Goal: Task Accomplishment & Management: Manage account settings

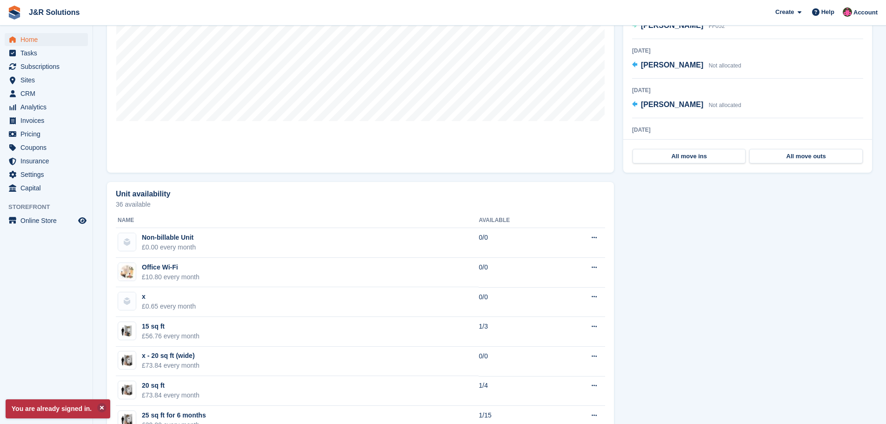
scroll to position [232, 0]
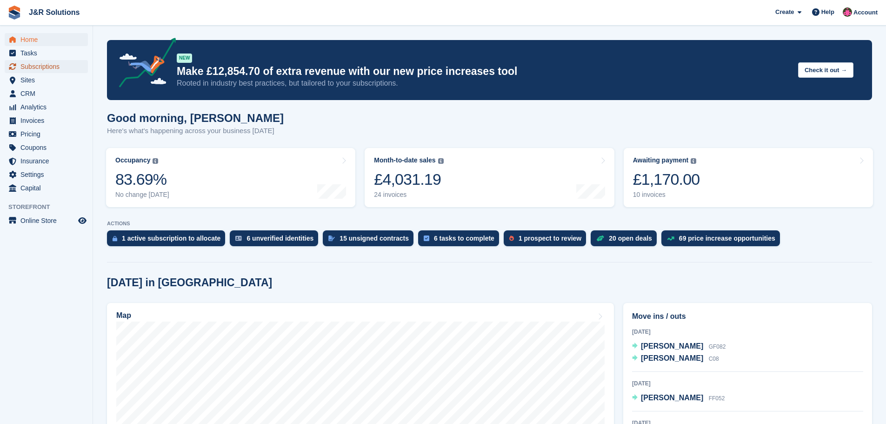
click at [25, 65] on span "Subscriptions" at bounding box center [48, 66] width 56 height 13
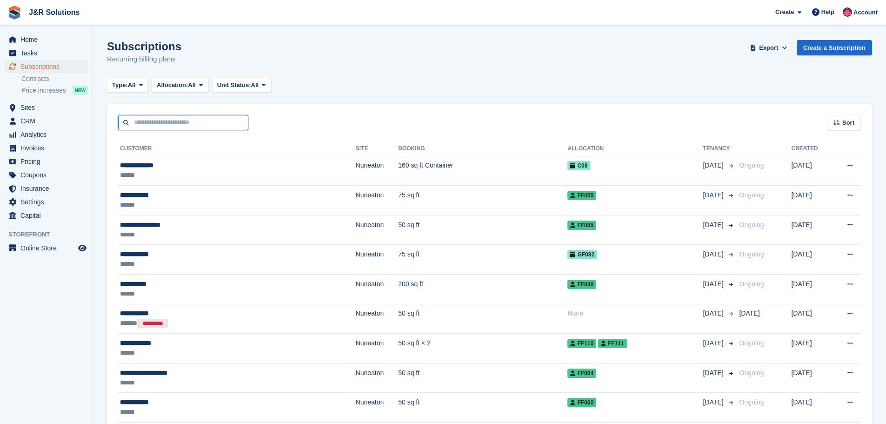
click at [206, 122] on input "text" at bounding box center [183, 122] width 130 height 15
type input "**********"
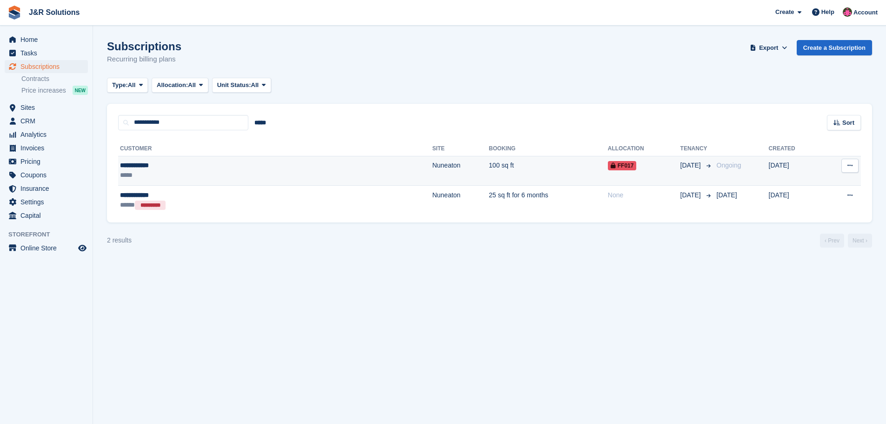
click at [489, 178] on td "100 sq ft" at bounding box center [548, 171] width 119 height 30
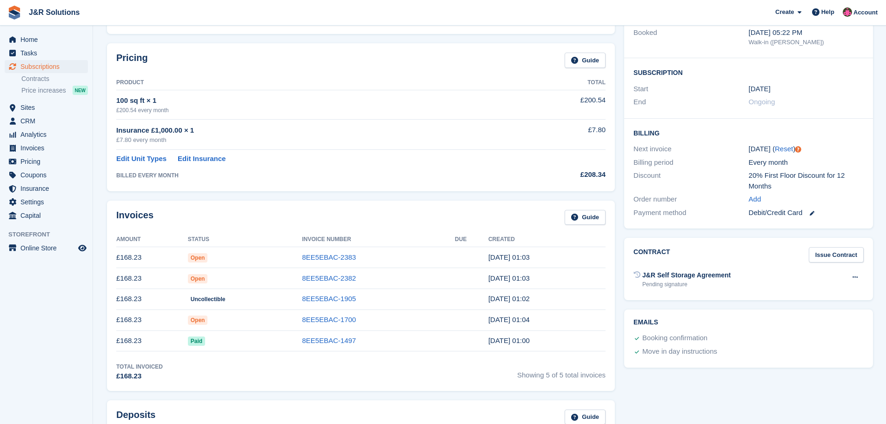
scroll to position [139, 0]
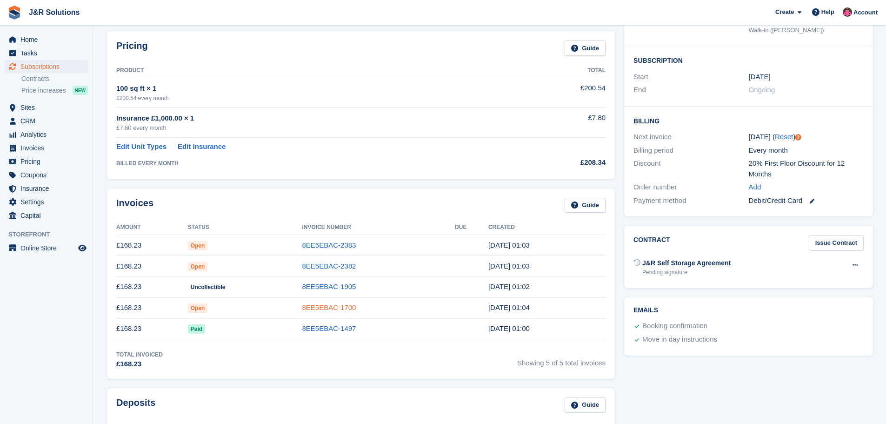
click at [345, 307] on link "8EE5EBAC-1700" at bounding box center [329, 307] width 54 height 8
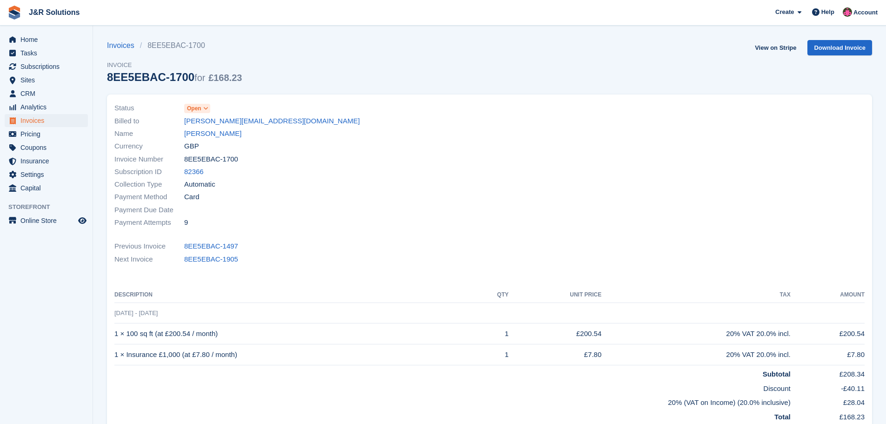
click at [199, 106] on span "Open" at bounding box center [194, 108] width 14 height 8
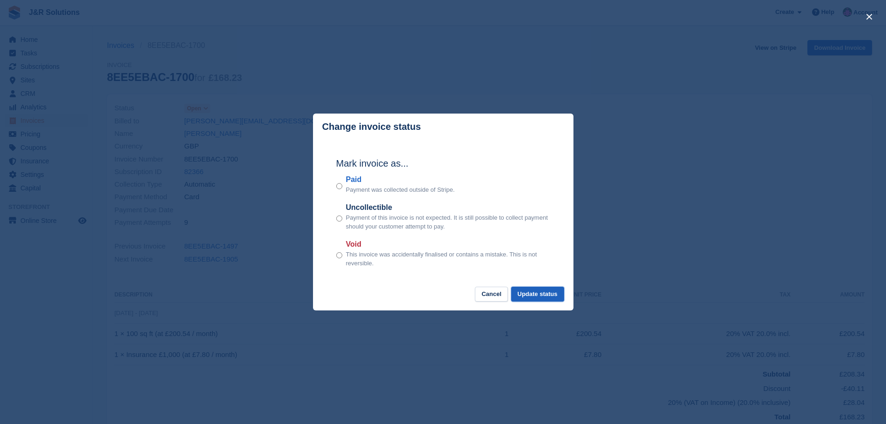
click at [539, 294] on button "Update status" at bounding box center [537, 293] width 53 height 15
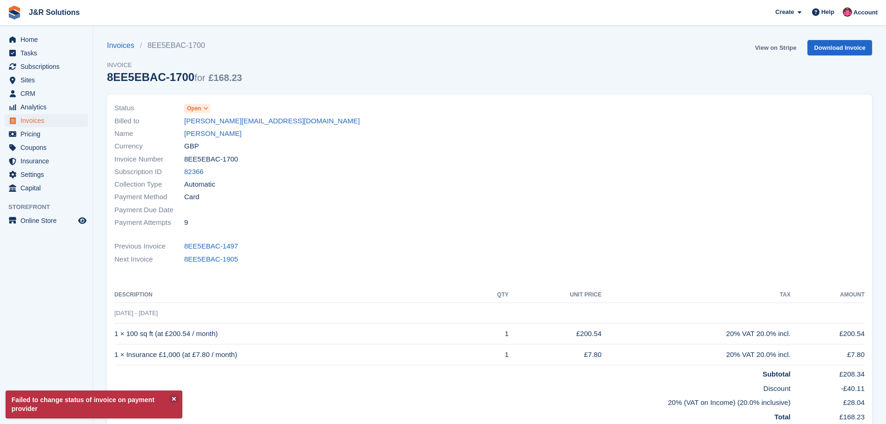
click at [777, 47] on link "View on Stripe" at bounding box center [775, 47] width 49 height 15
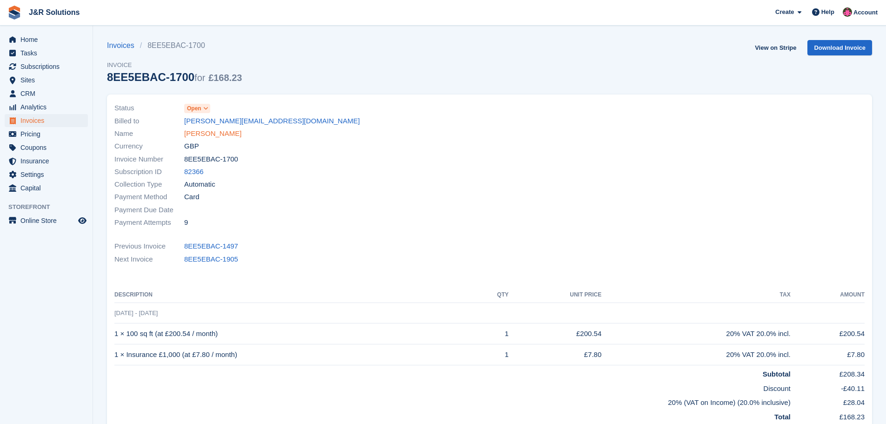
click at [211, 129] on link "[PERSON_NAME]" at bounding box center [212, 133] width 57 height 11
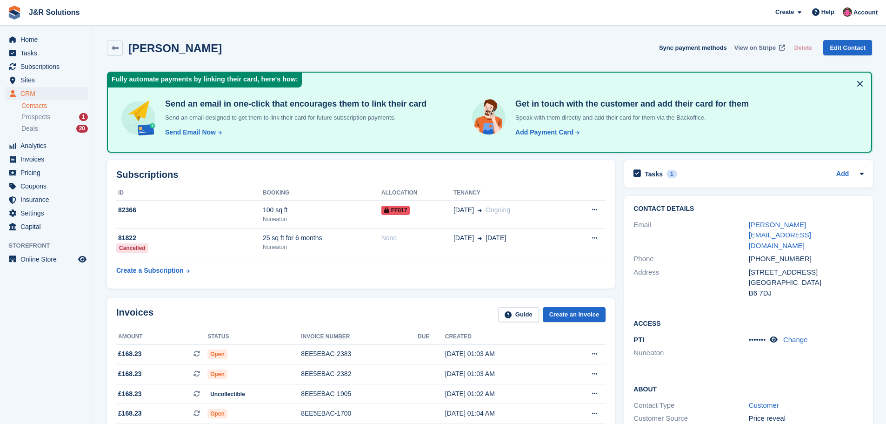
click at [769, 44] on span "View on Stripe" at bounding box center [754, 47] width 41 height 9
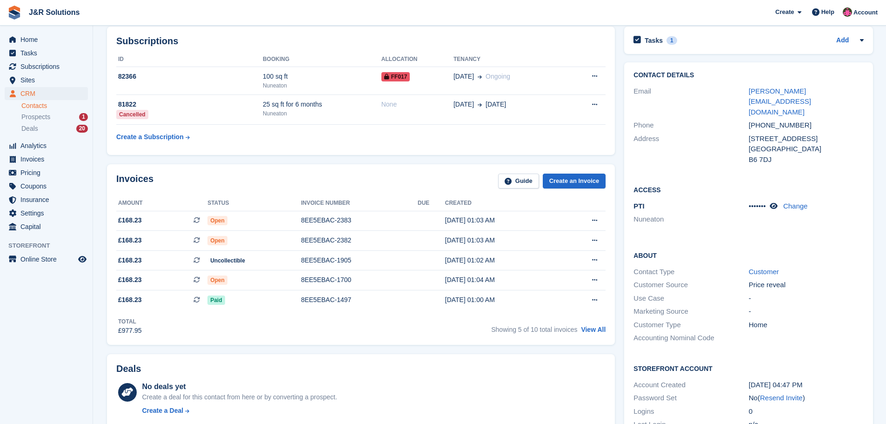
scroll to position [139, 0]
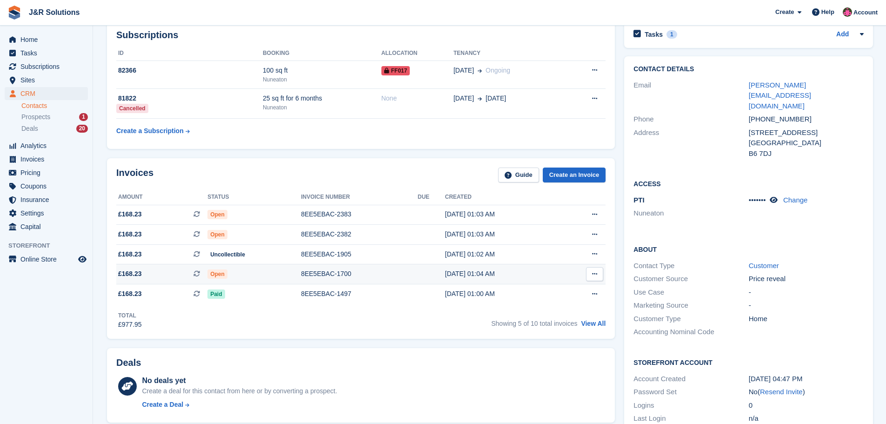
click at [336, 272] on div "8EE5EBAC-1700" at bounding box center [359, 274] width 117 height 10
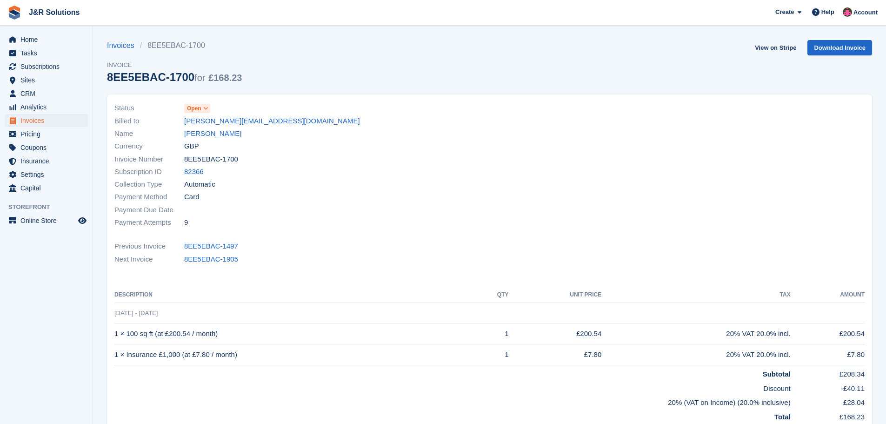
click at [203, 106] on icon at bounding box center [205, 109] width 5 height 6
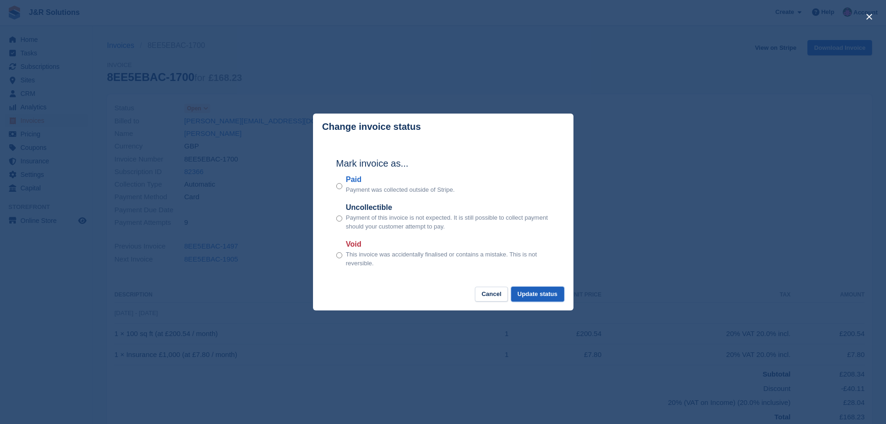
click at [554, 294] on button "Update status" at bounding box center [537, 293] width 53 height 15
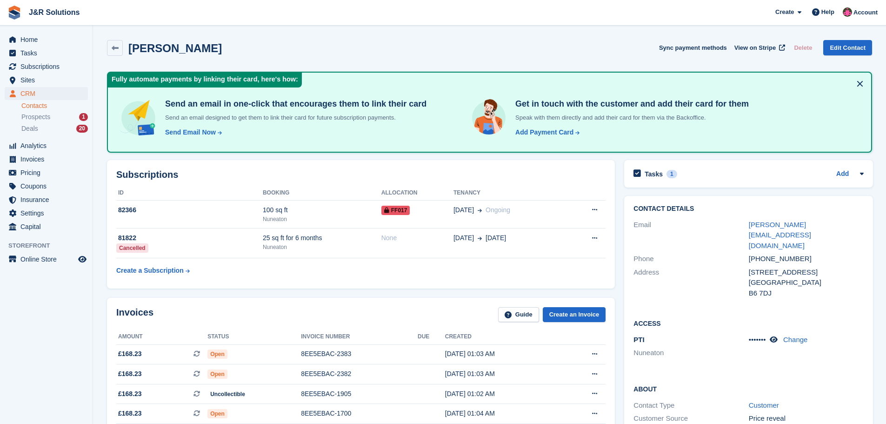
scroll to position [139, 0]
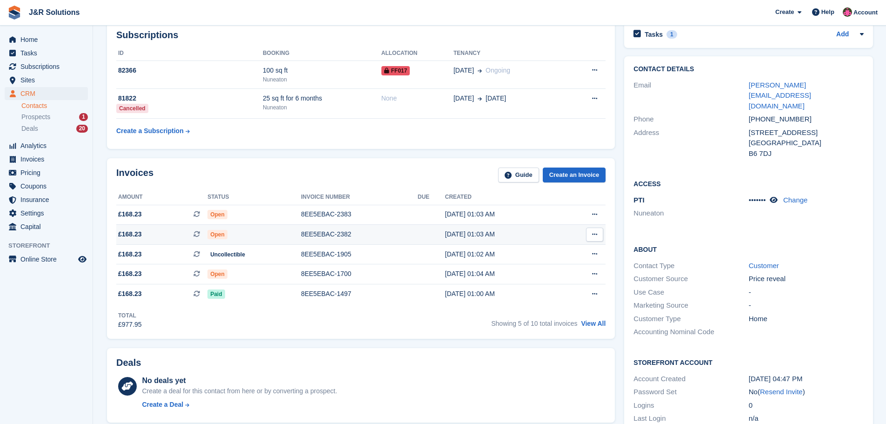
click at [594, 232] on icon at bounding box center [594, 234] width 5 height 6
click at [221, 231] on span "Open" at bounding box center [217, 234] width 20 height 9
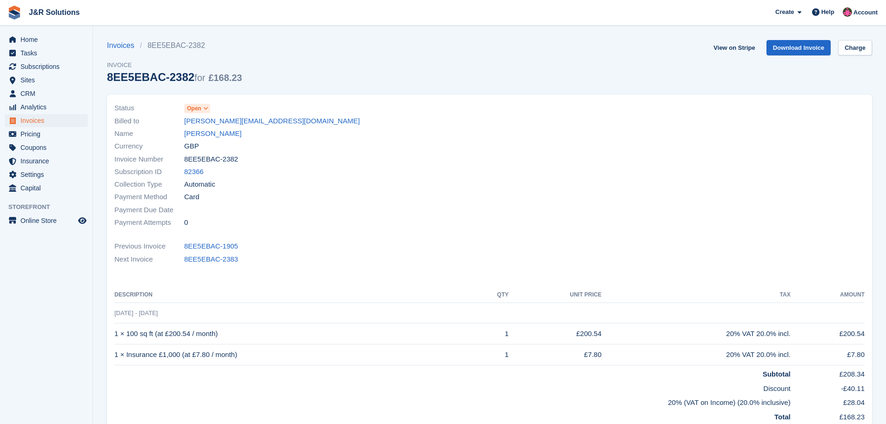
click at [203, 107] on icon at bounding box center [205, 109] width 5 height 6
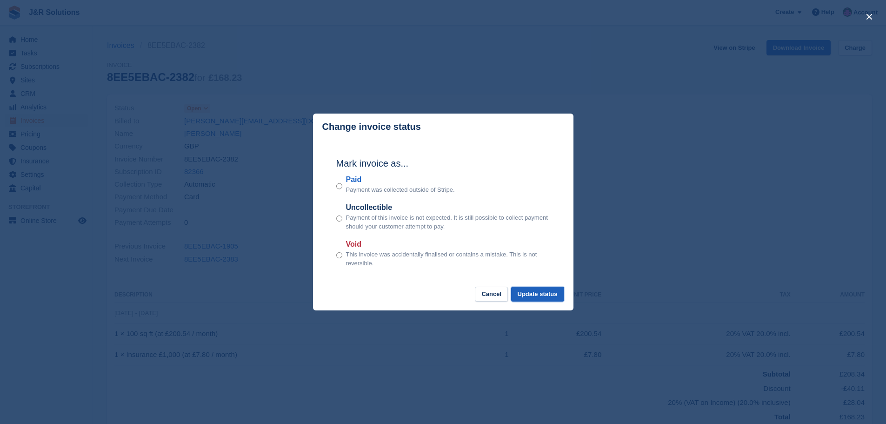
click at [556, 292] on button "Update status" at bounding box center [537, 293] width 53 height 15
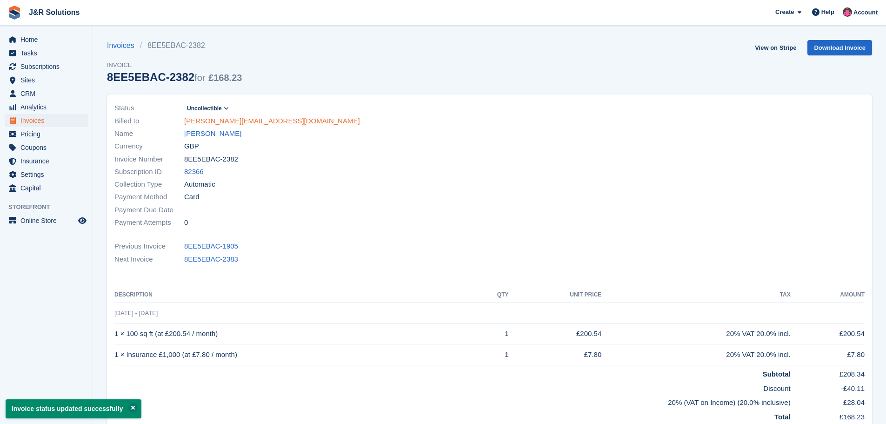
click at [219, 117] on link "[PERSON_NAME][EMAIL_ADDRESS][DOMAIN_NAME]" at bounding box center [272, 121] width 176 height 11
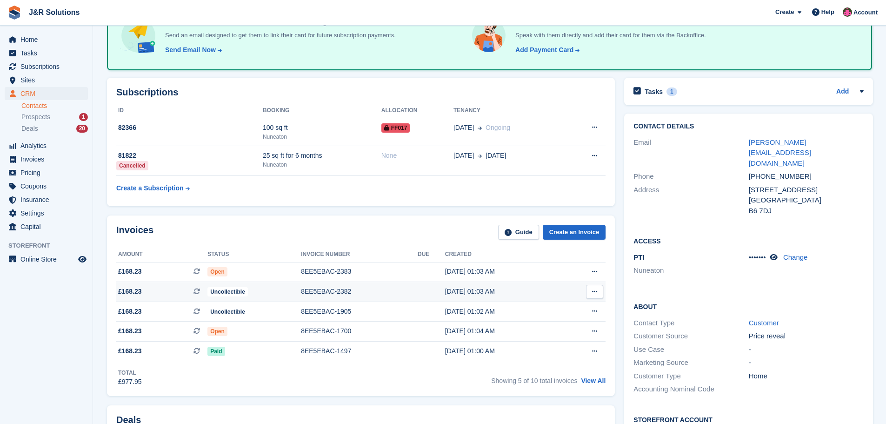
scroll to position [93, 0]
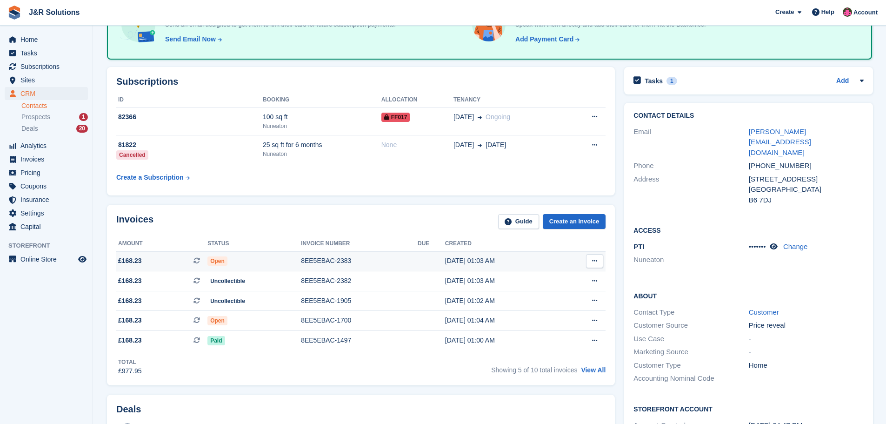
click at [219, 256] on span "Open" at bounding box center [217, 260] width 20 height 9
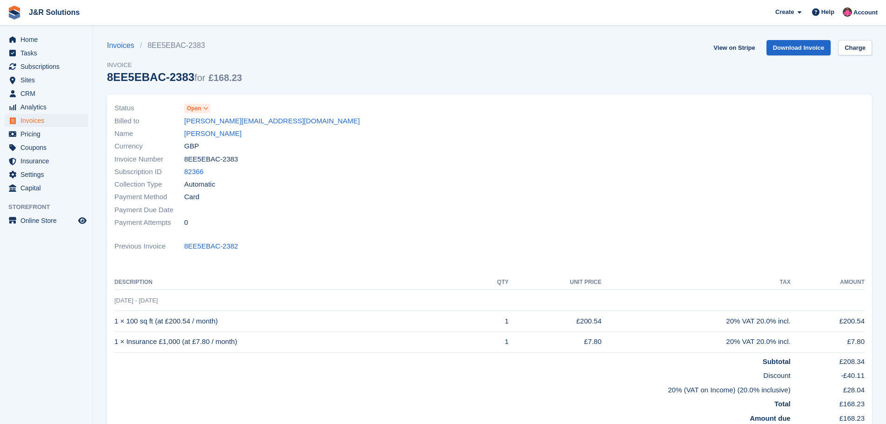
click at [202, 104] on span "Open" at bounding box center [197, 108] width 26 height 9
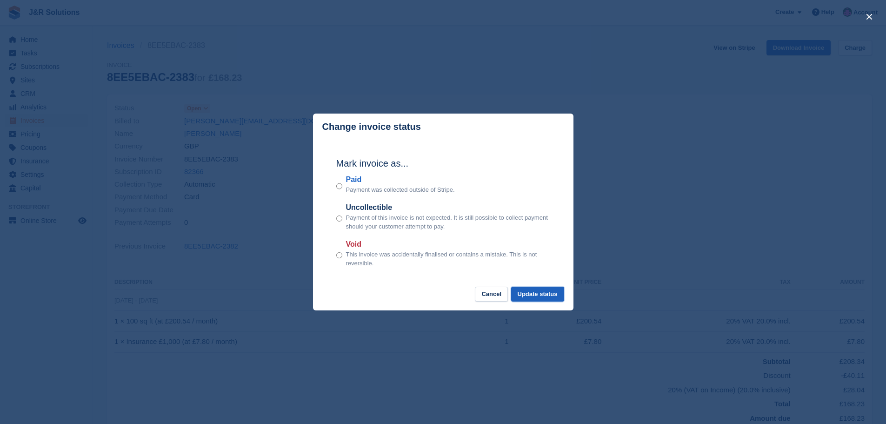
click at [549, 292] on button "Update status" at bounding box center [537, 293] width 53 height 15
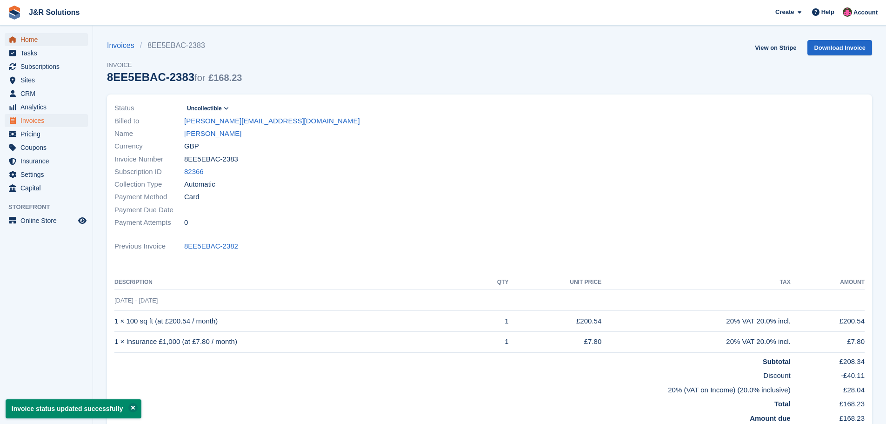
click at [31, 37] on span "Home" at bounding box center [48, 39] width 56 height 13
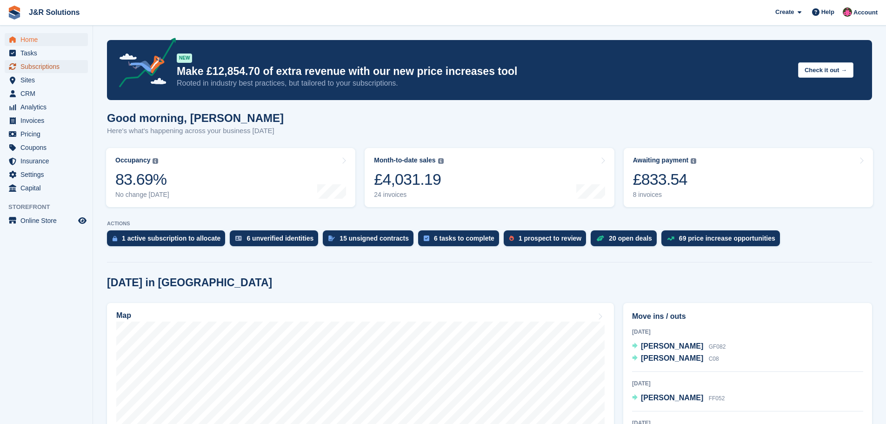
click at [30, 64] on span "Subscriptions" at bounding box center [48, 66] width 56 height 13
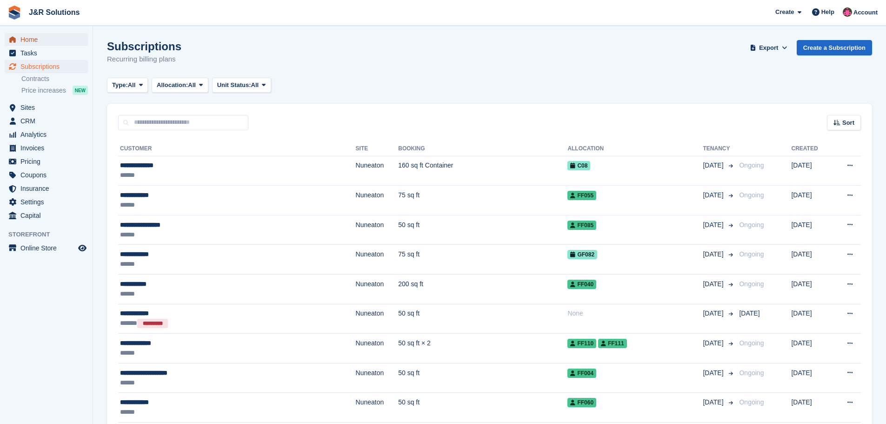
click at [34, 37] on span "Home" at bounding box center [48, 39] width 56 height 13
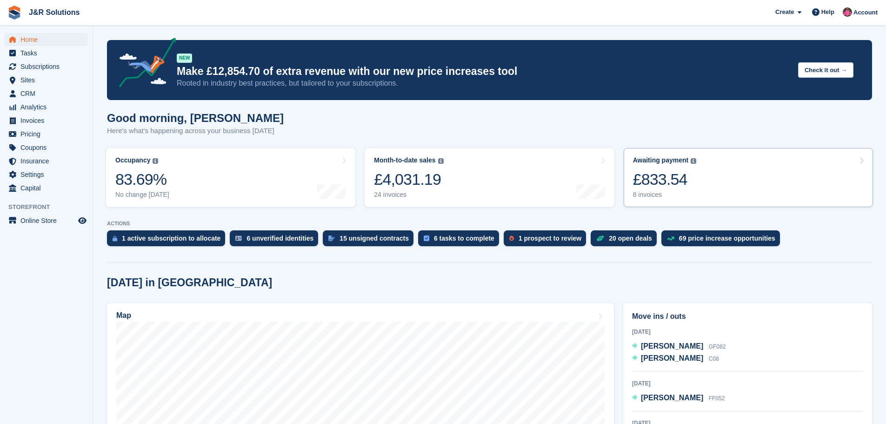
click at [650, 189] on div "£833.54" at bounding box center [665, 179] width 64 height 19
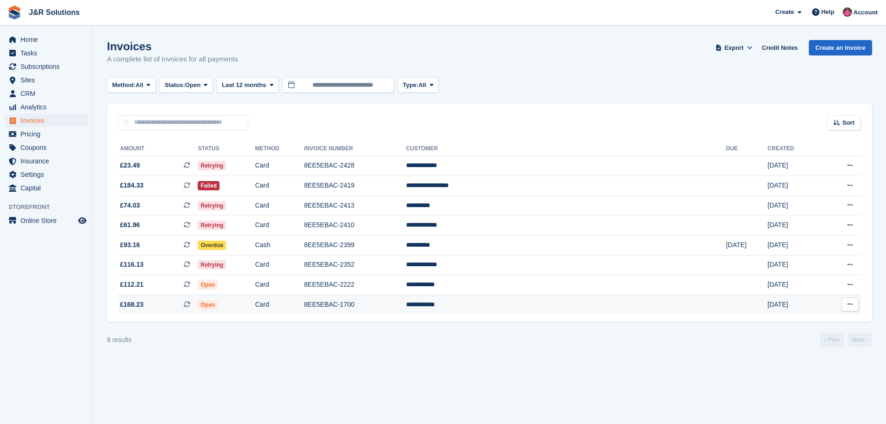
click at [218, 305] on span "Open" at bounding box center [208, 304] width 20 height 9
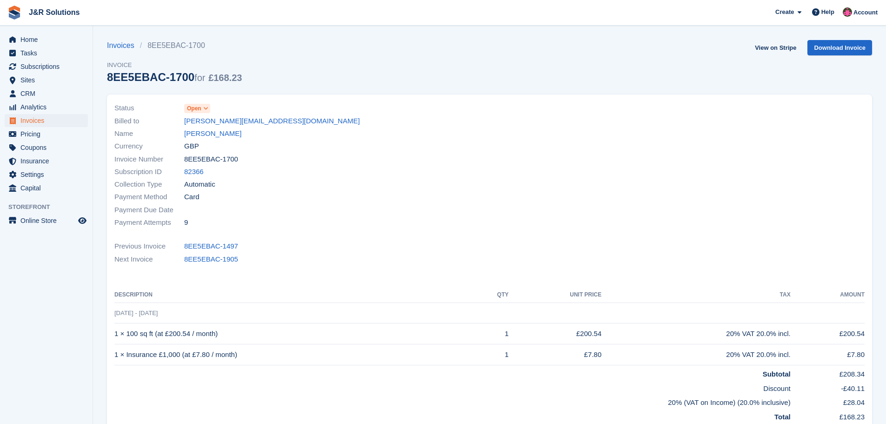
click at [204, 106] on icon at bounding box center [205, 109] width 5 height 6
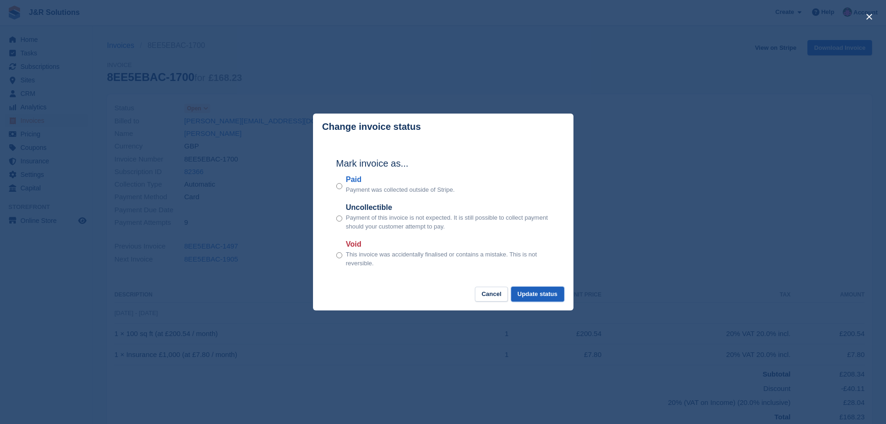
click at [535, 296] on button "Update status" at bounding box center [537, 293] width 53 height 15
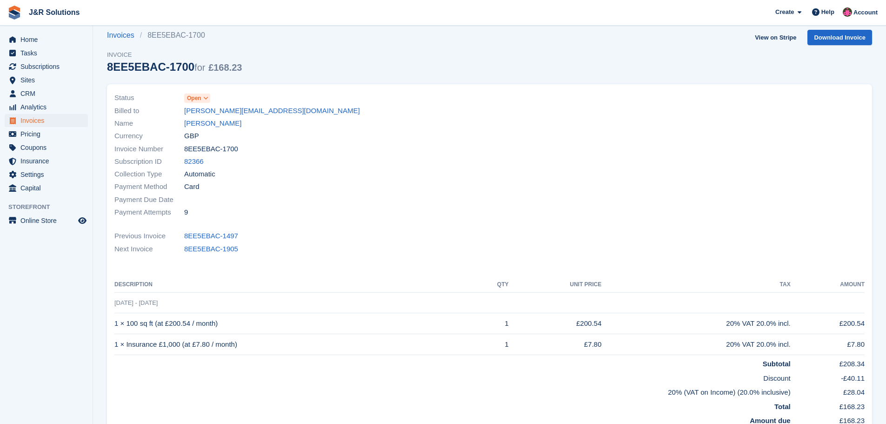
scroll to position [8, 0]
click at [208, 124] on link "Lisa Riddell" at bounding box center [212, 125] width 57 height 11
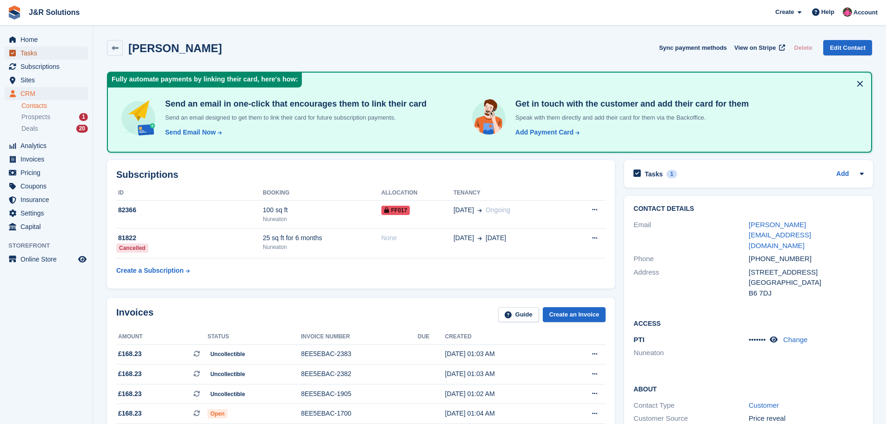
click at [26, 52] on span "Tasks" at bounding box center [48, 52] width 56 height 13
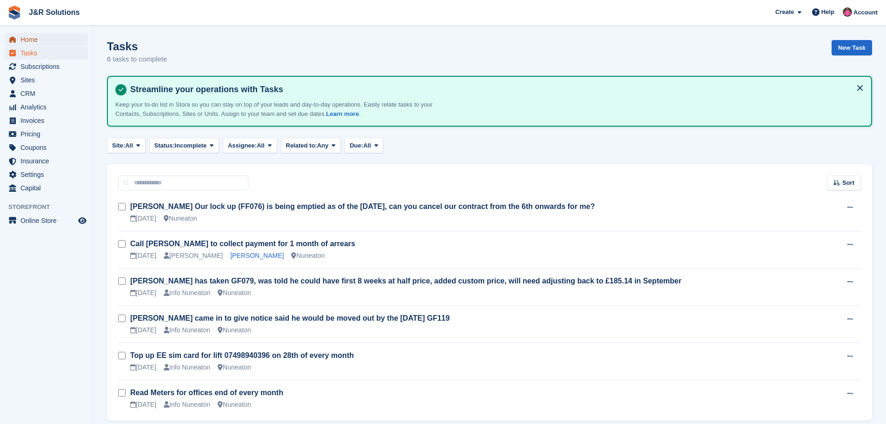
click at [33, 39] on span "Home" at bounding box center [48, 39] width 56 height 13
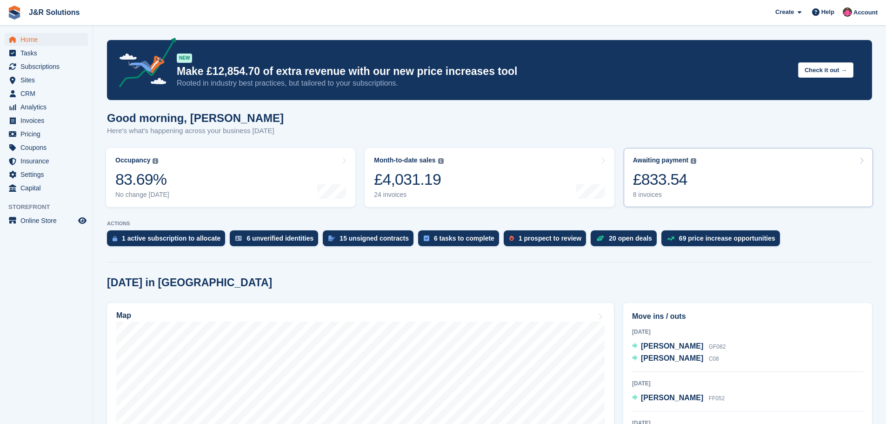
click at [651, 192] on div "8 invoices" at bounding box center [665, 195] width 64 height 8
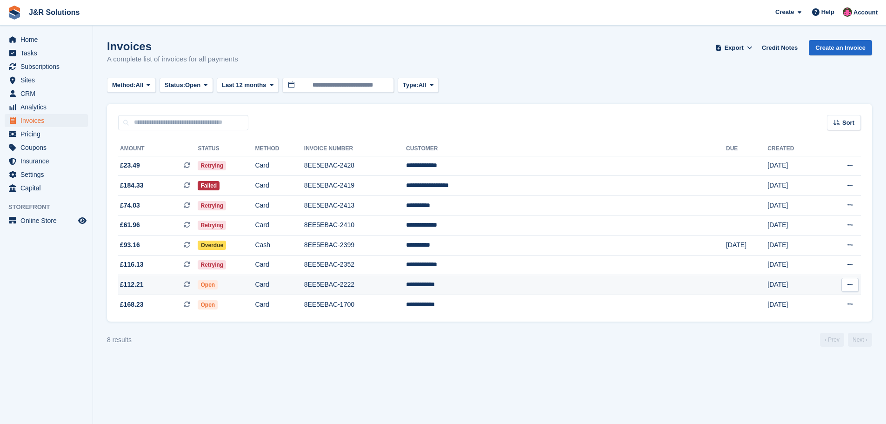
click at [406, 282] on td "8EE5EBAC-2222" at bounding box center [355, 285] width 102 height 20
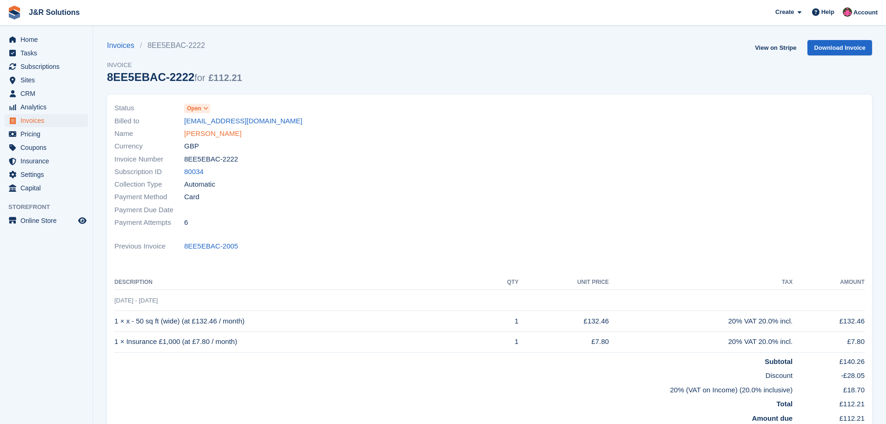
click at [199, 131] on link "Toni Bradley" at bounding box center [212, 133] width 57 height 11
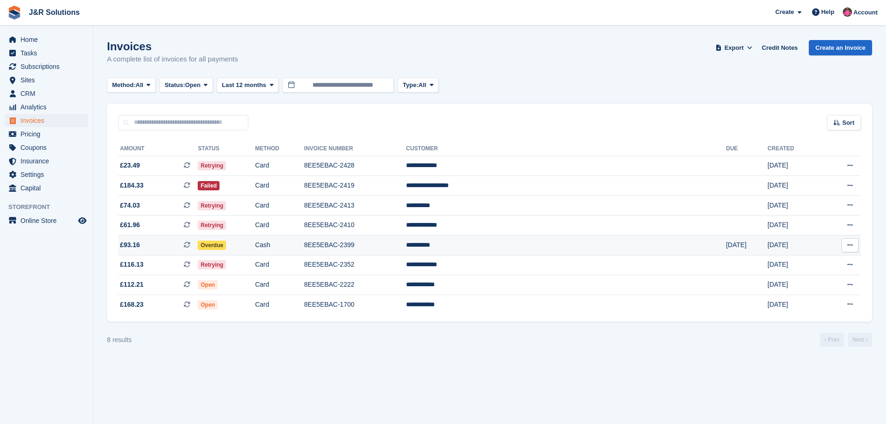
click at [540, 241] on td "**********" at bounding box center [566, 245] width 320 height 20
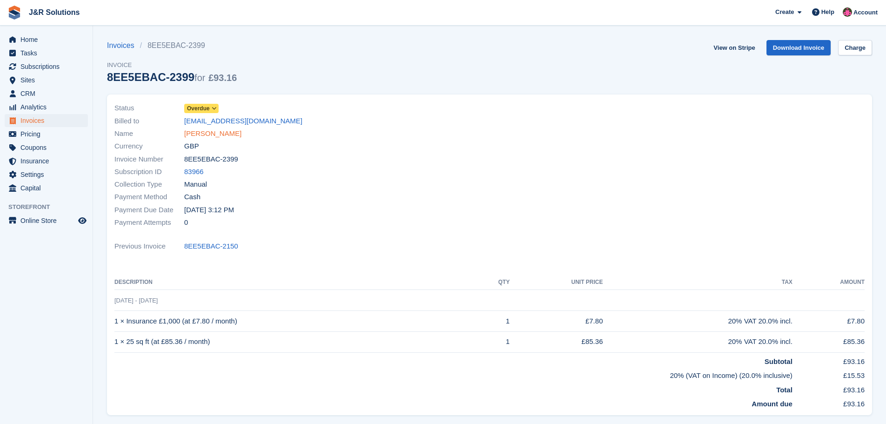
click at [213, 133] on link "Lexy Mpofu" at bounding box center [212, 133] width 57 height 11
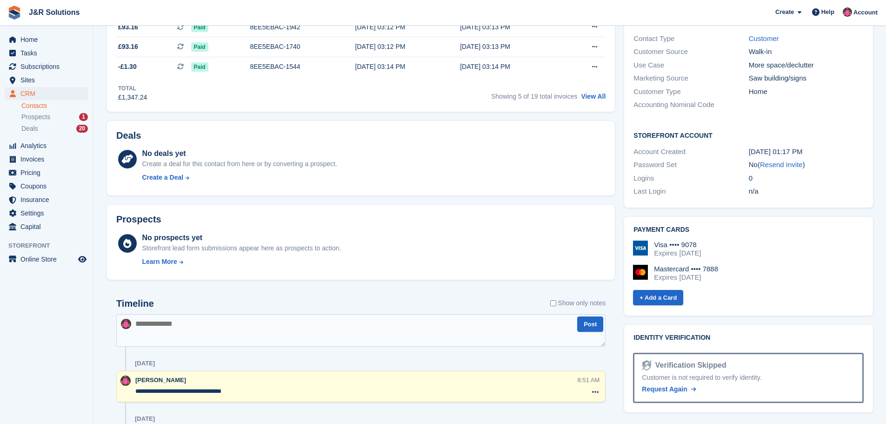
scroll to position [279, 0]
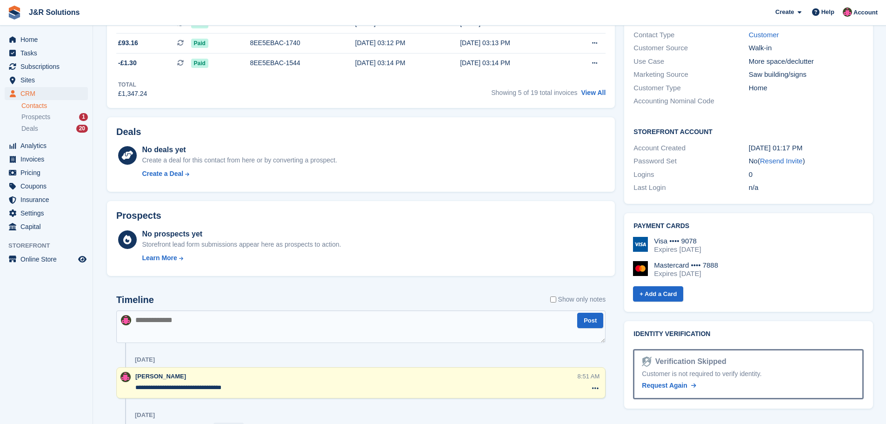
click at [147, 323] on textarea at bounding box center [360, 326] width 489 height 33
type textarea "**********"
click at [588, 319] on button "Post" at bounding box center [590, 319] width 26 height 15
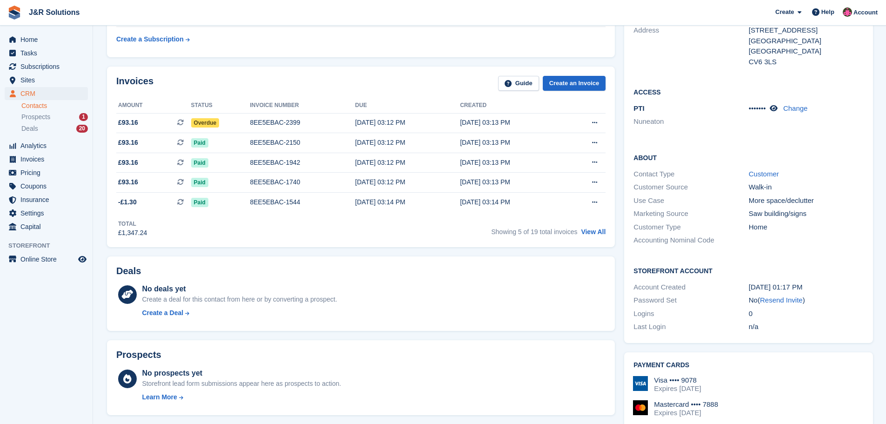
scroll to position [139, 0]
click at [25, 37] on span "Home" at bounding box center [48, 39] width 56 height 13
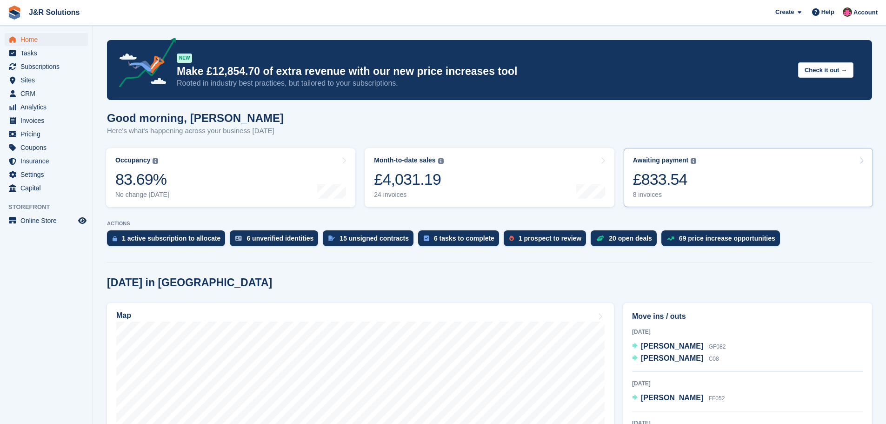
click at [659, 195] on div "8 invoices" at bounding box center [665, 195] width 64 height 8
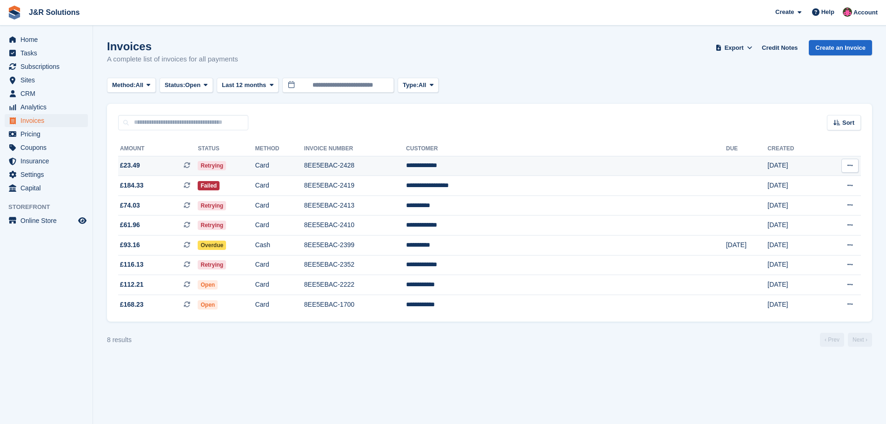
click at [226, 161] on span "Retrying" at bounding box center [212, 165] width 28 height 9
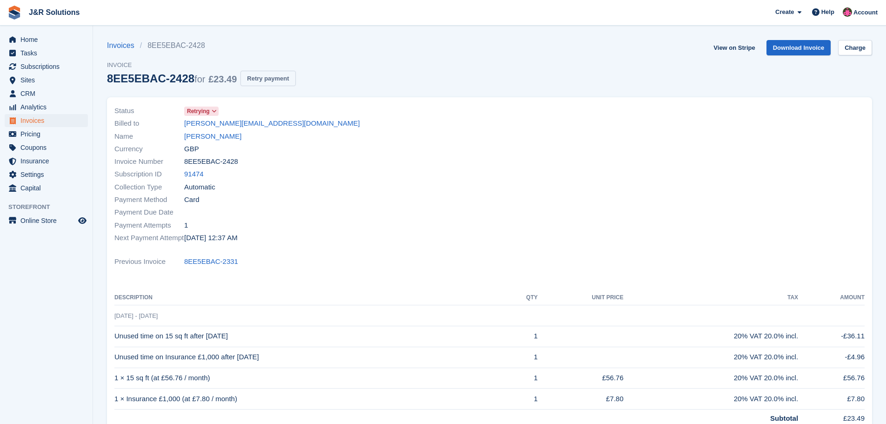
click at [272, 80] on button "Retry payment" at bounding box center [267, 78] width 55 height 15
click at [206, 135] on link "Damien Bourne" at bounding box center [212, 136] width 57 height 11
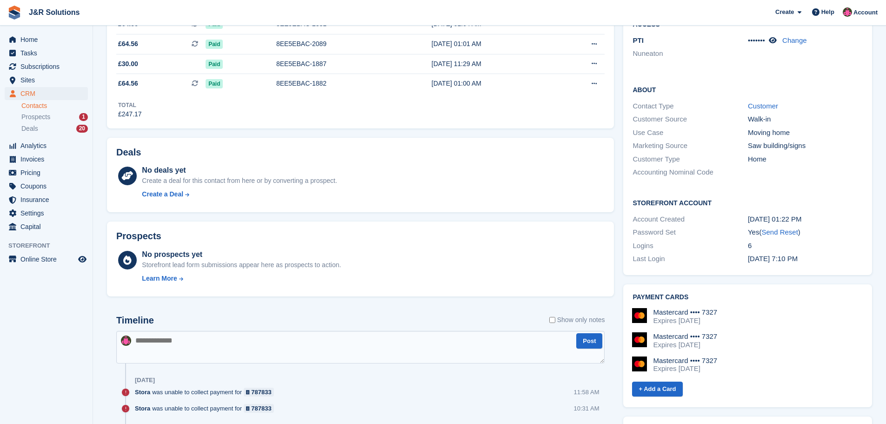
scroll to position [93, 0]
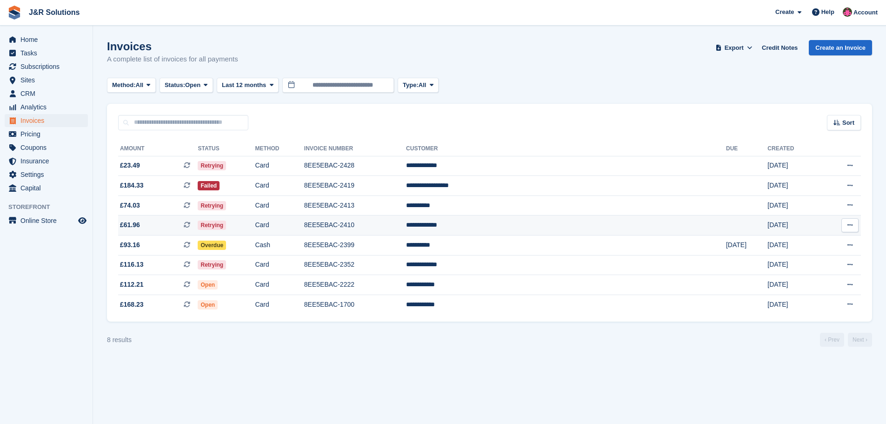
click at [525, 225] on td "**********" at bounding box center [566, 225] width 320 height 20
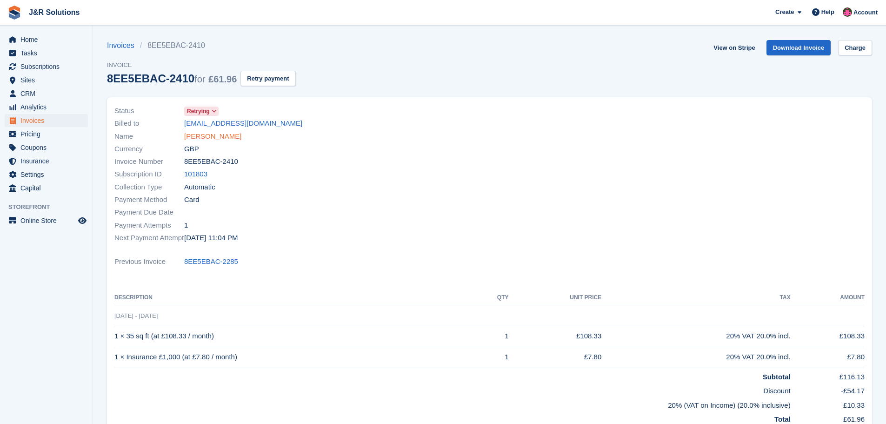
click at [222, 134] on link "[PERSON_NAME]" at bounding box center [212, 136] width 57 height 11
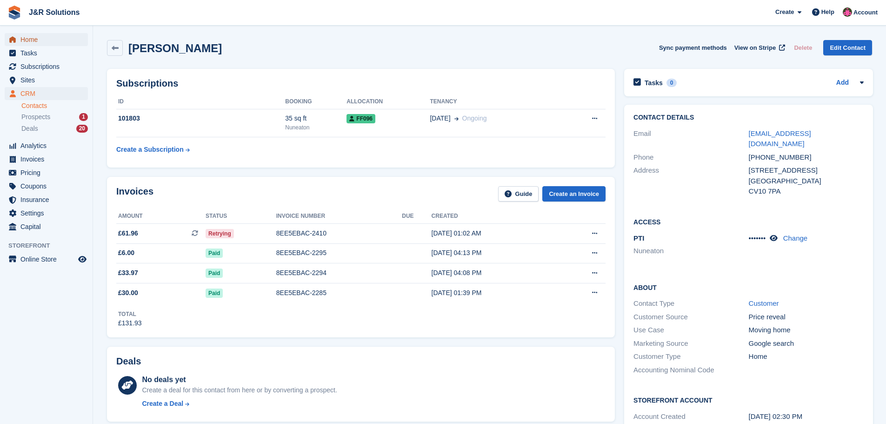
click at [23, 34] on span "Home" at bounding box center [48, 39] width 56 height 13
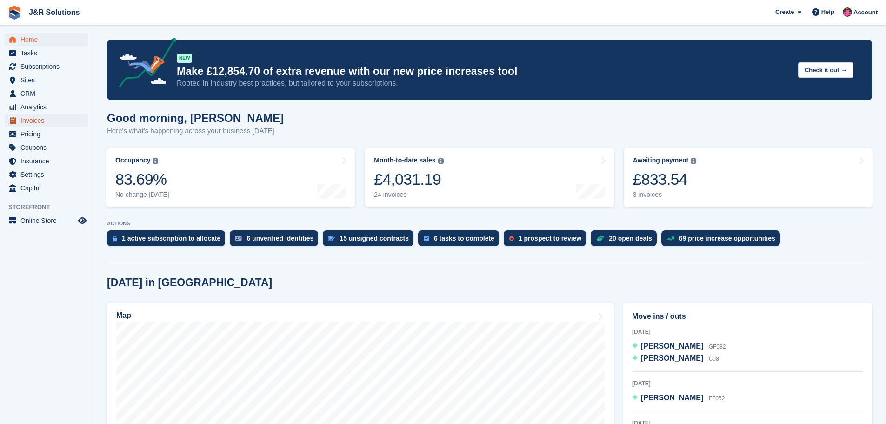
click at [22, 120] on span "Invoices" at bounding box center [48, 120] width 56 height 13
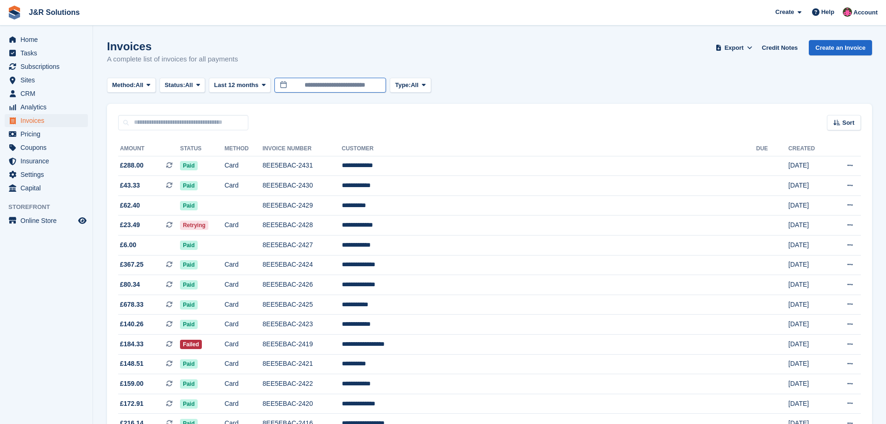
click at [325, 83] on input "**********" at bounding box center [330, 85] width 112 height 15
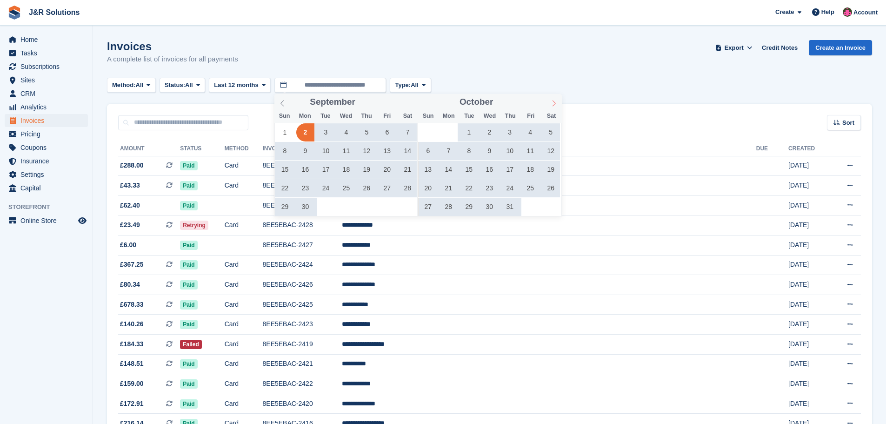
click at [556, 101] on icon at bounding box center [554, 103] width 7 height 7
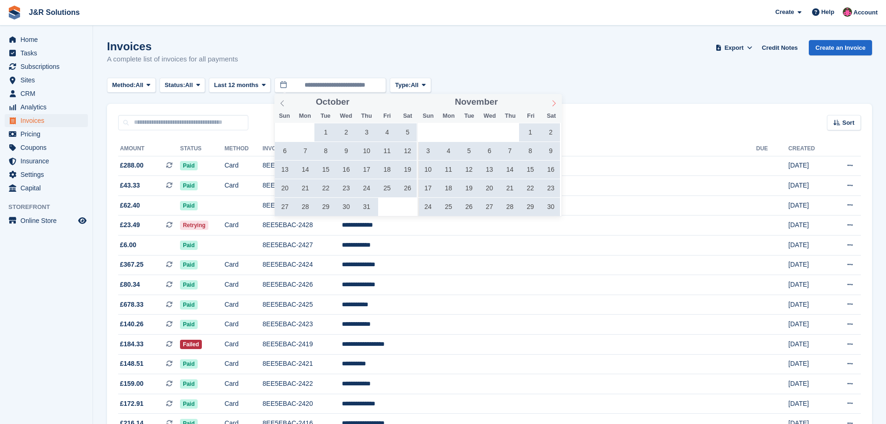
click at [556, 101] on icon at bounding box center [554, 103] width 7 height 7
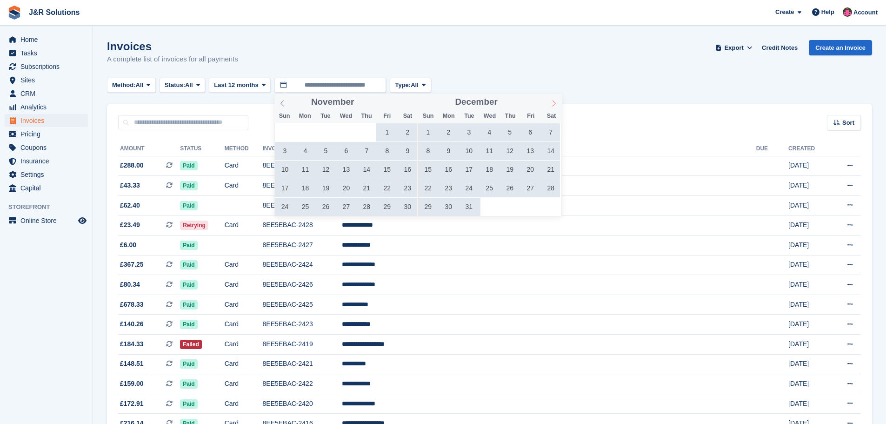
click at [556, 101] on icon at bounding box center [554, 103] width 7 height 7
type input "****"
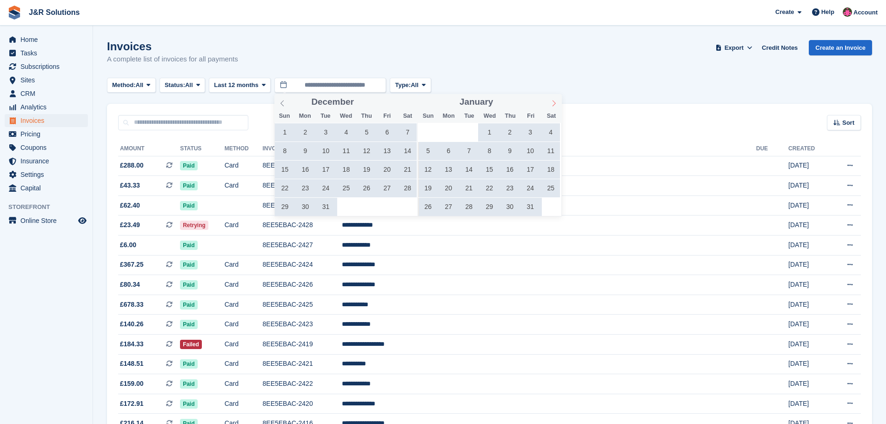
click at [556, 101] on icon at bounding box center [554, 103] width 7 height 7
type input "****"
click at [556, 101] on icon at bounding box center [554, 103] width 7 height 7
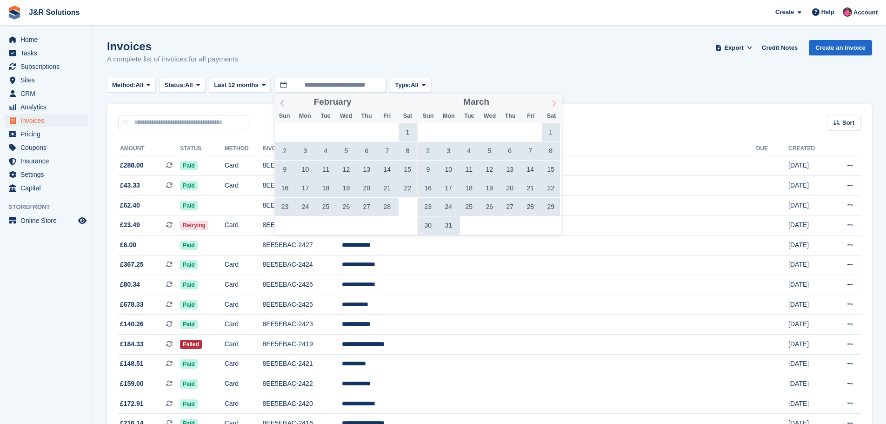
click at [556, 101] on icon at bounding box center [554, 103] width 7 height 7
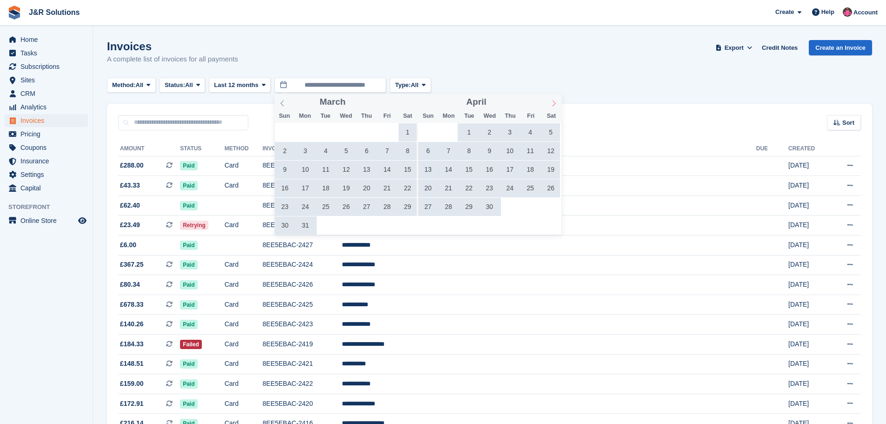
click at [556, 101] on icon at bounding box center [554, 103] width 7 height 7
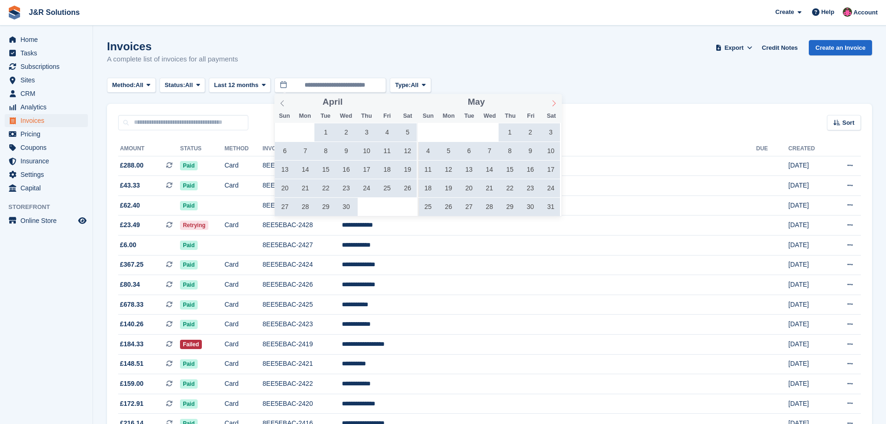
click at [556, 101] on icon at bounding box center [554, 103] width 7 height 7
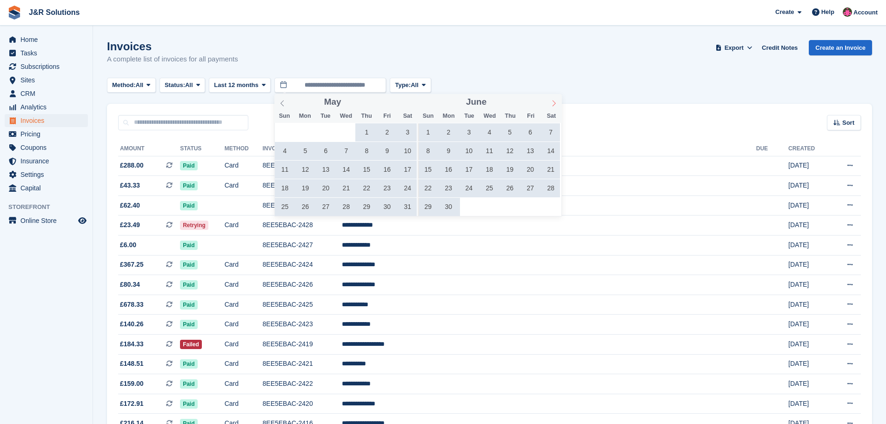
click at [556, 101] on icon at bounding box center [554, 103] width 7 height 7
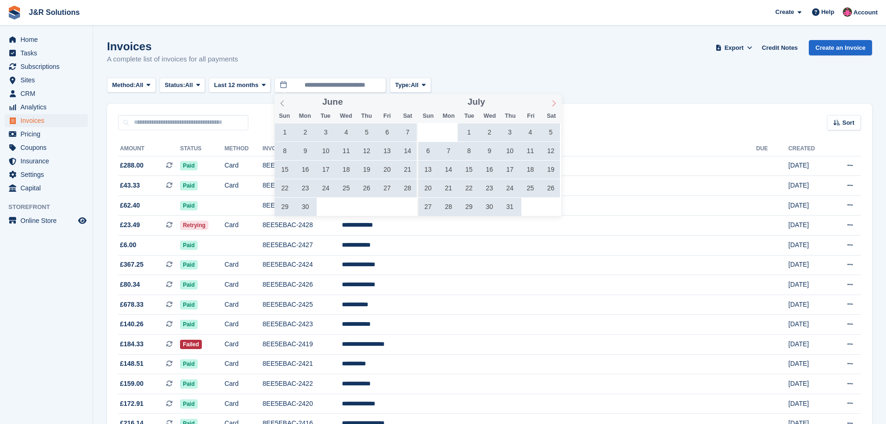
click at [556, 101] on icon at bounding box center [554, 103] width 7 height 7
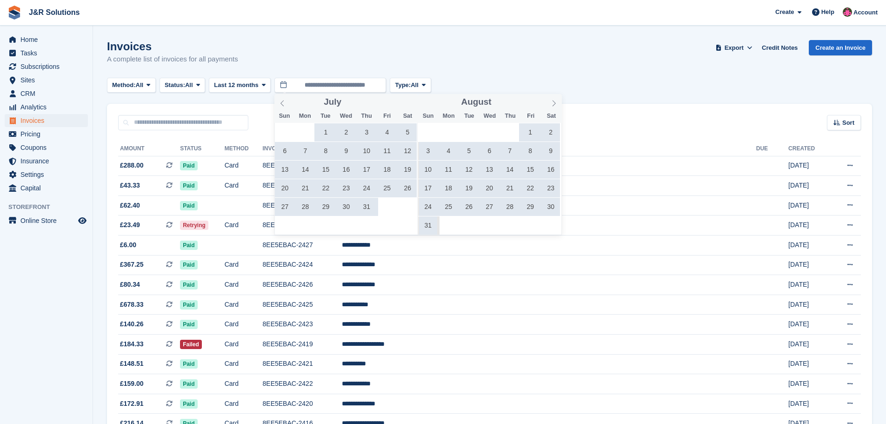
click at [491, 208] on span "27" at bounding box center [489, 207] width 18 height 18
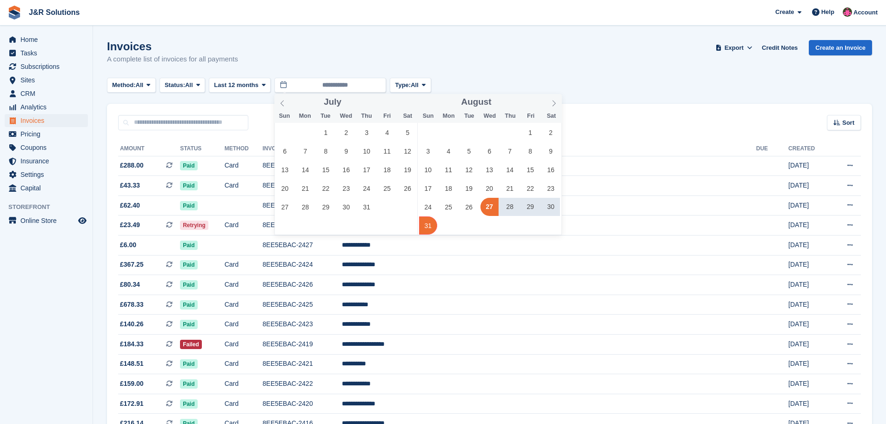
click at [428, 226] on span "31" at bounding box center [428, 225] width 18 height 18
type input "**********"
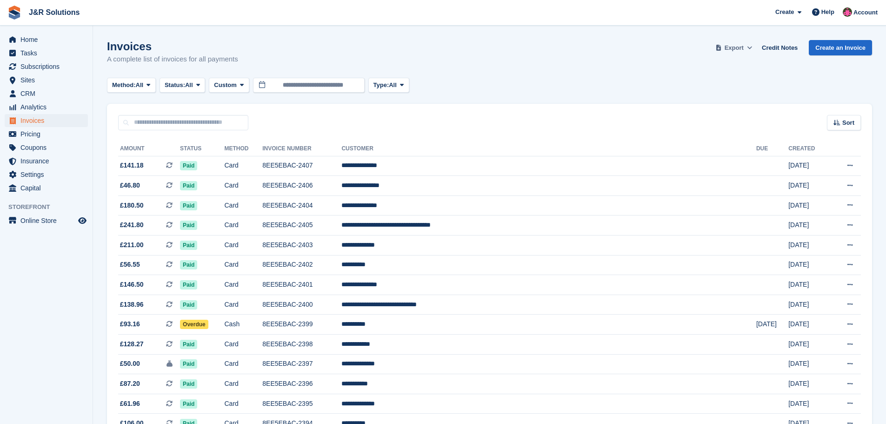
click at [737, 43] on span "Export" at bounding box center [733, 47] width 19 height 9
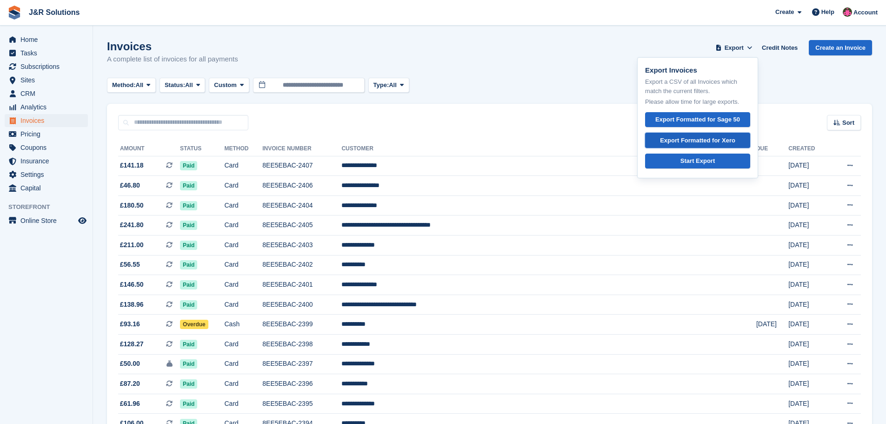
click at [710, 138] on div "Export Formatted for Xero" at bounding box center [697, 140] width 75 height 9
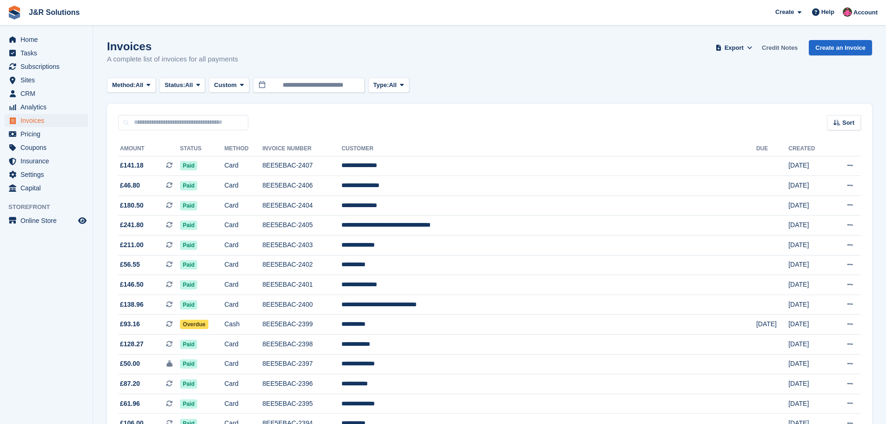
click at [783, 45] on link "Credit Notes" at bounding box center [779, 47] width 43 height 15
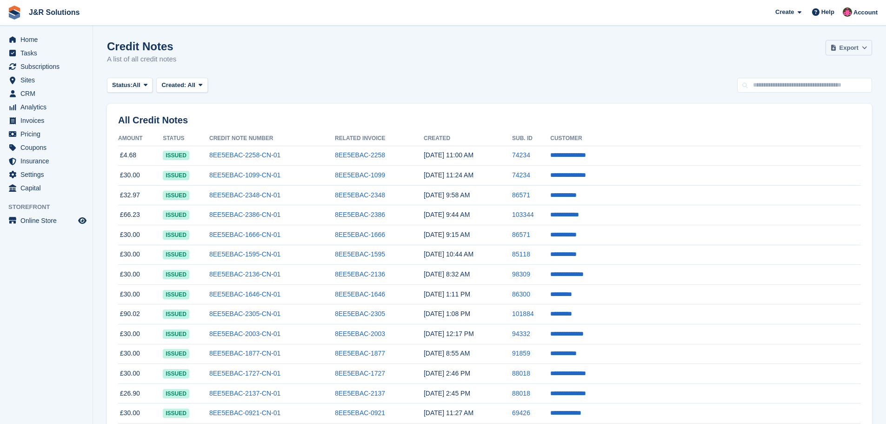
click at [852, 46] on span "Export" at bounding box center [848, 47] width 19 height 9
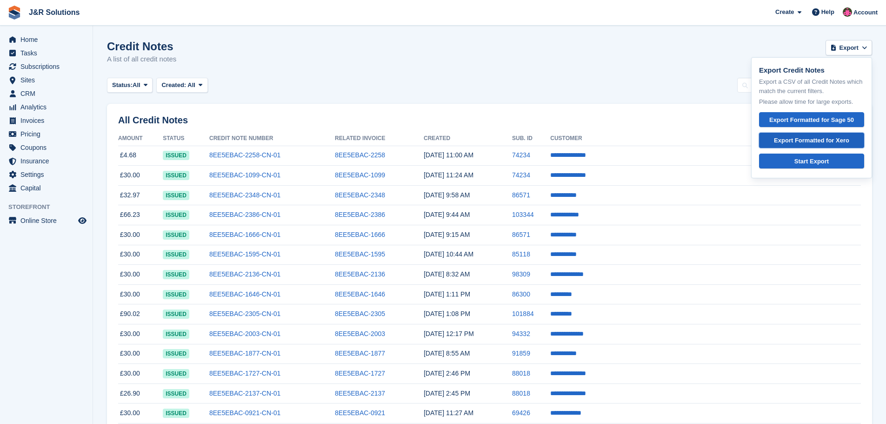
click at [790, 135] on link "Export Formatted for Xero" at bounding box center [811, 140] width 105 height 15
click at [38, 62] on span "Subscriptions" at bounding box center [48, 66] width 56 height 13
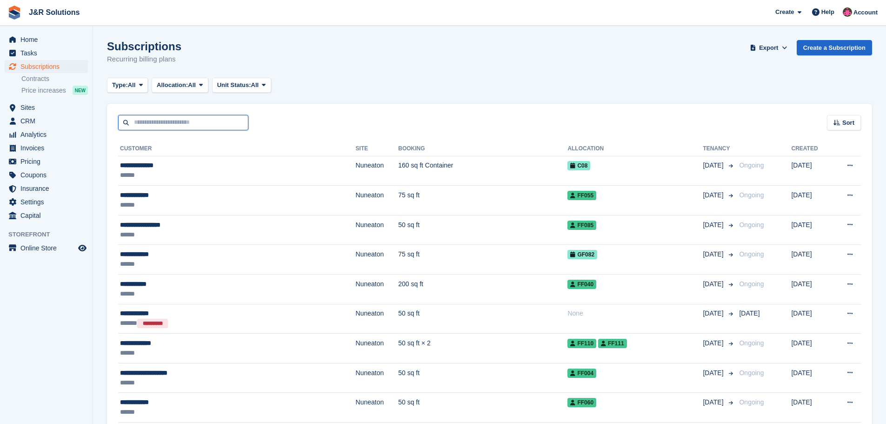
click at [202, 126] on input "text" at bounding box center [183, 122] width 130 height 15
paste input "**********"
type input "**********"
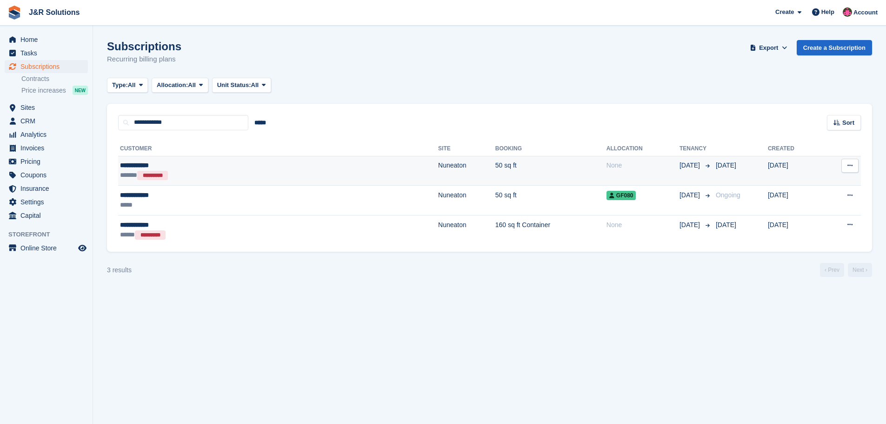
click at [438, 171] on td "Nuneaton" at bounding box center [466, 171] width 57 height 30
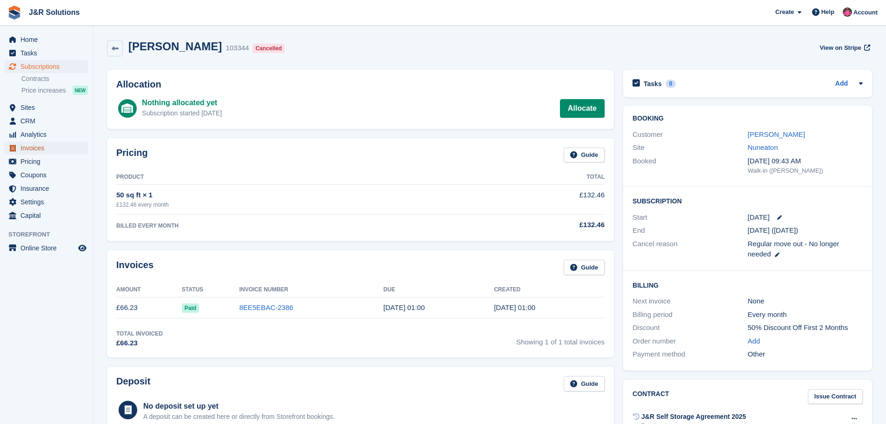
click at [31, 147] on span "Invoices" at bounding box center [48, 147] width 56 height 13
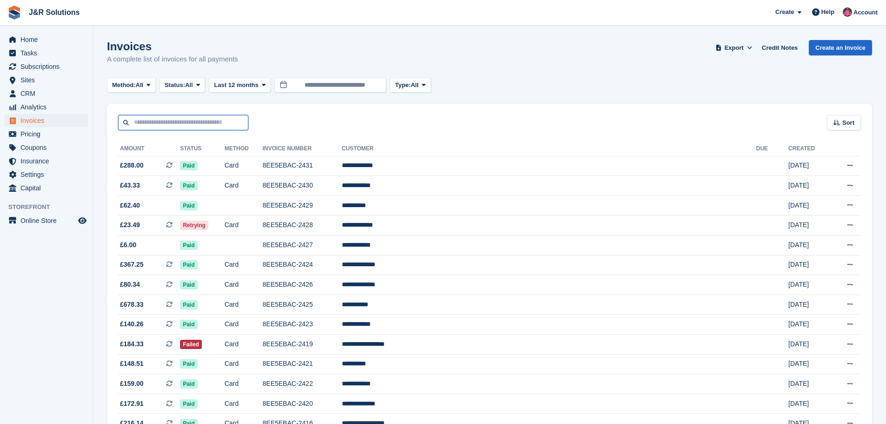
click at [181, 120] on input "text" at bounding box center [183, 122] width 130 height 15
type input "*******"
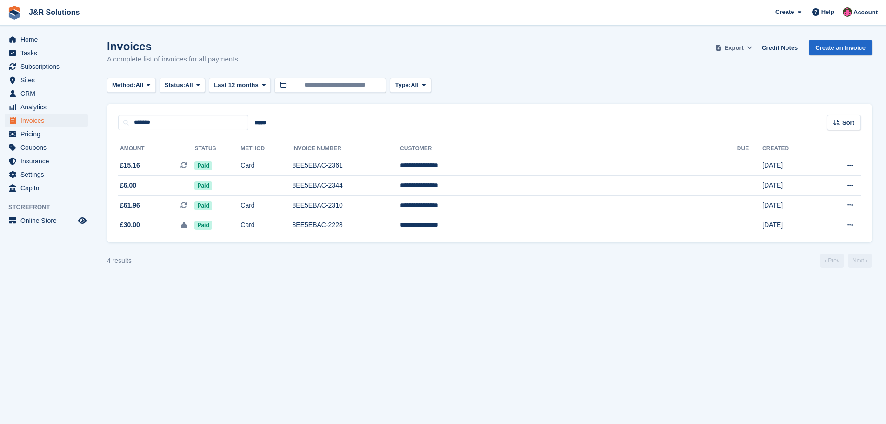
click at [744, 46] on span "Export" at bounding box center [733, 47] width 19 height 9
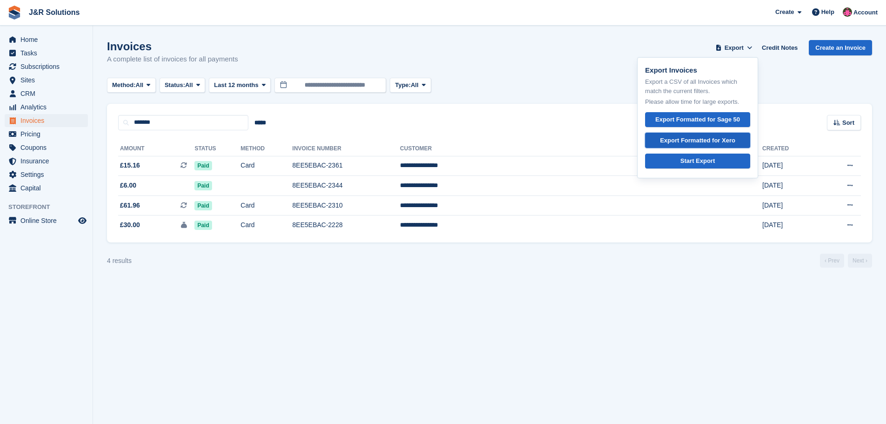
click at [713, 139] on div "Export Formatted for Xero" at bounding box center [697, 140] width 75 height 9
click at [795, 94] on turbo-frame "Invoices A complete list of invoices for all payments Export Export Invoices Ex…" at bounding box center [489, 153] width 765 height 227
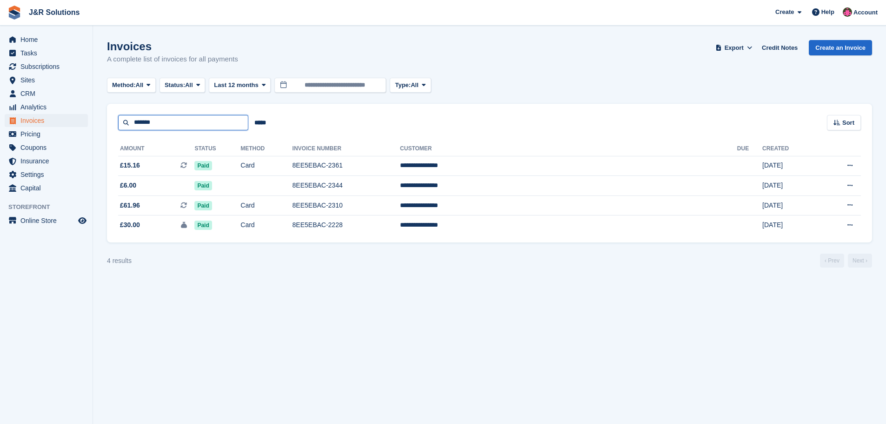
drag, startPoint x: 172, startPoint y: 126, endPoint x: 103, endPoint y: 120, distance: 69.0
click at [103, 120] on section "Invoices A complete list of invoices for all payments Export Export Invoices Ex…" at bounding box center [489, 212] width 793 height 424
type input "*****"
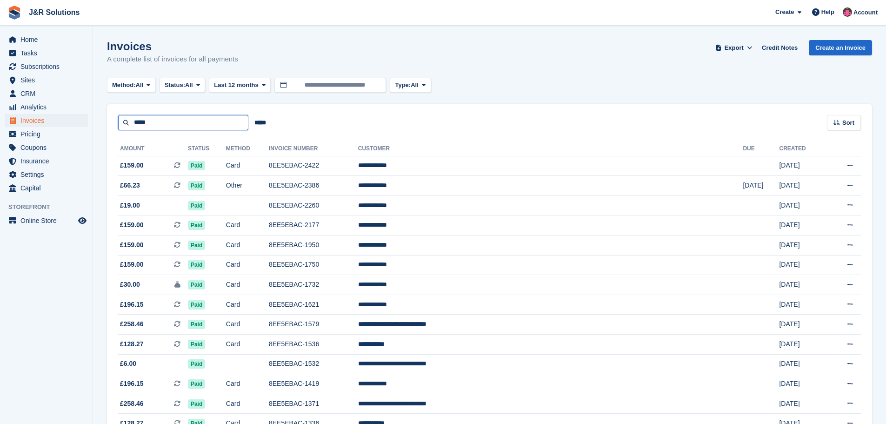
click at [210, 121] on input "*****" at bounding box center [183, 122] width 130 height 15
type input "**********"
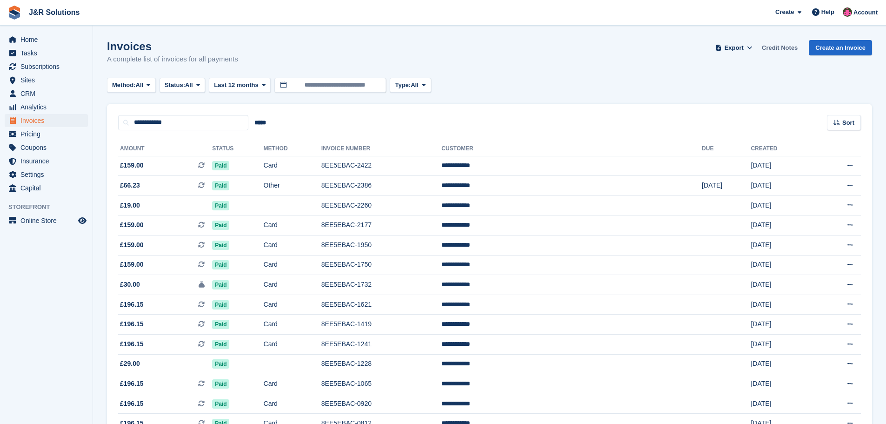
click at [776, 46] on link "Credit Notes" at bounding box center [779, 47] width 43 height 15
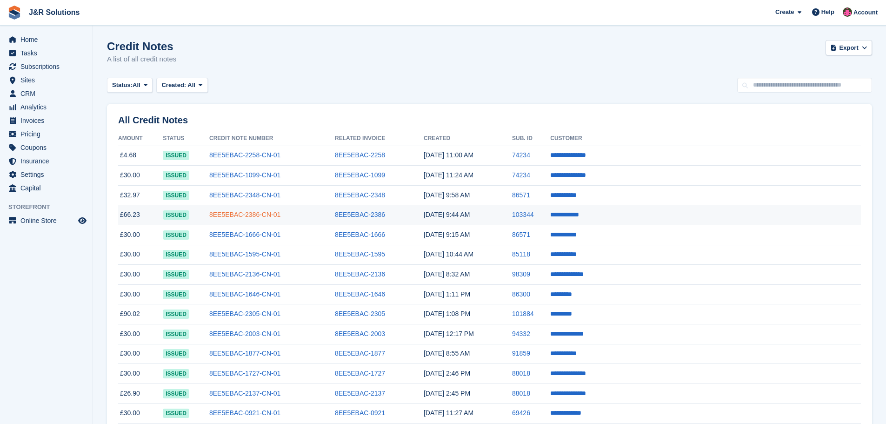
click at [280, 212] on link "8EE5EBAC-2386-CN-01" at bounding box center [244, 214] width 71 height 7
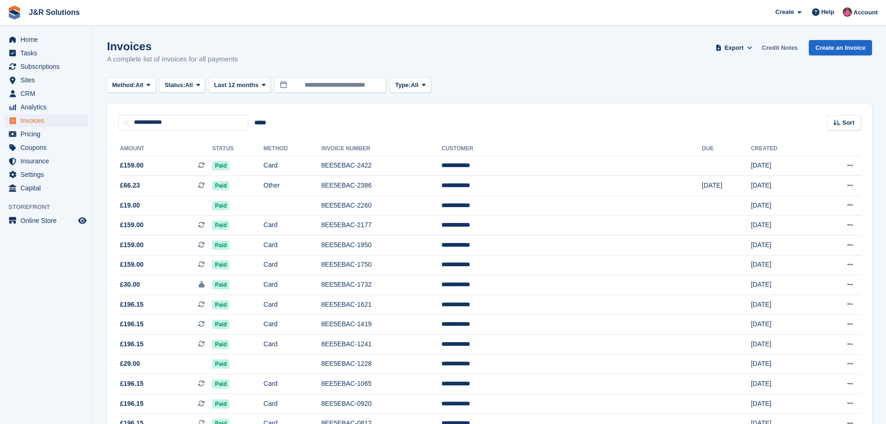
click at [783, 45] on link "Credit Notes" at bounding box center [779, 47] width 43 height 15
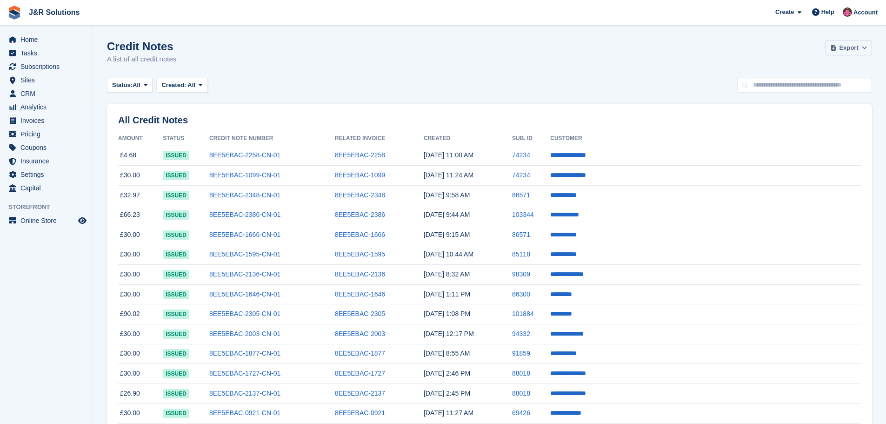
click at [847, 48] on span "Export" at bounding box center [848, 47] width 19 height 9
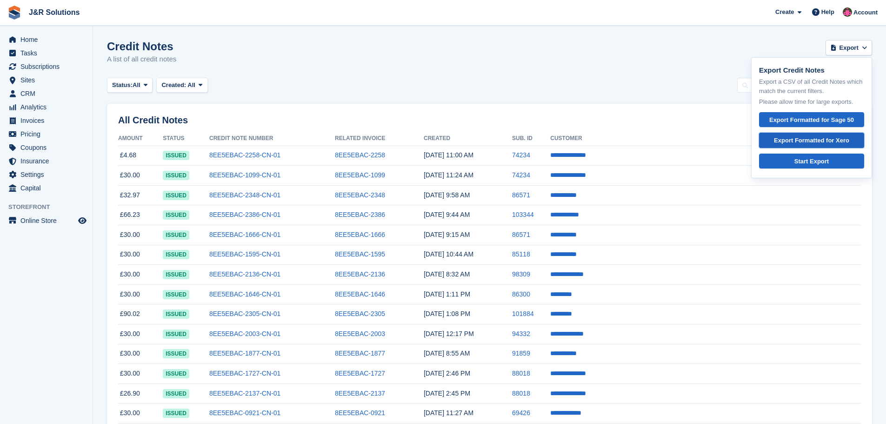
click at [816, 141] on div "Export Formatted for Xero" at bounding box center [811, 140] width 89 height 9
click at [487, 71] on div "Credit Notes A list of all credit notes Export Export Credit Notes Export a CSV…" at bounding box center [489, 58] width 765 height 36
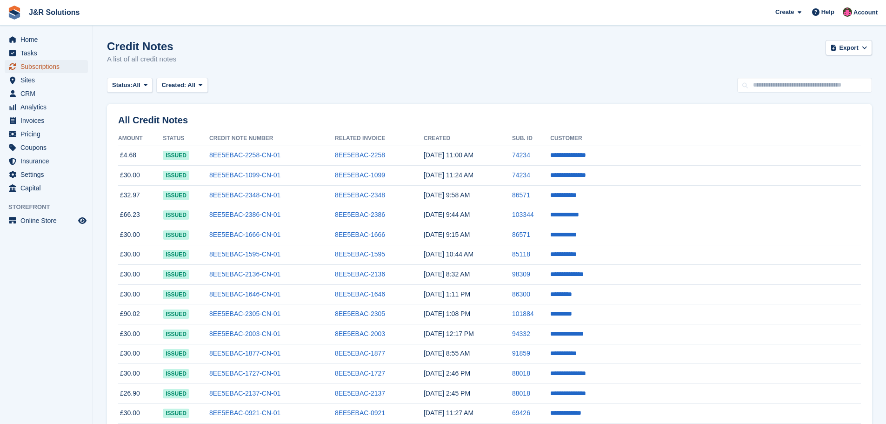
click at [51, 67] on span "Subscriptions" at bounding box center [48, 66] width 56 height 13
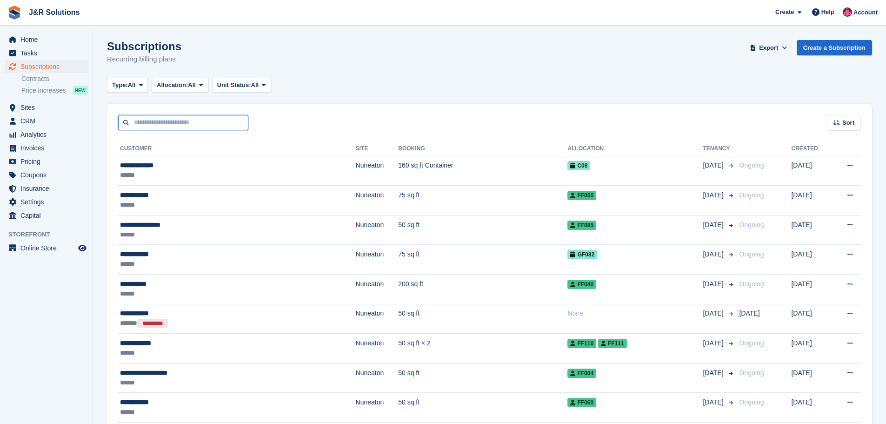
click at [175, 120] on input "text" at bounding box center [183, 122] width 130 height 15
type input "********"
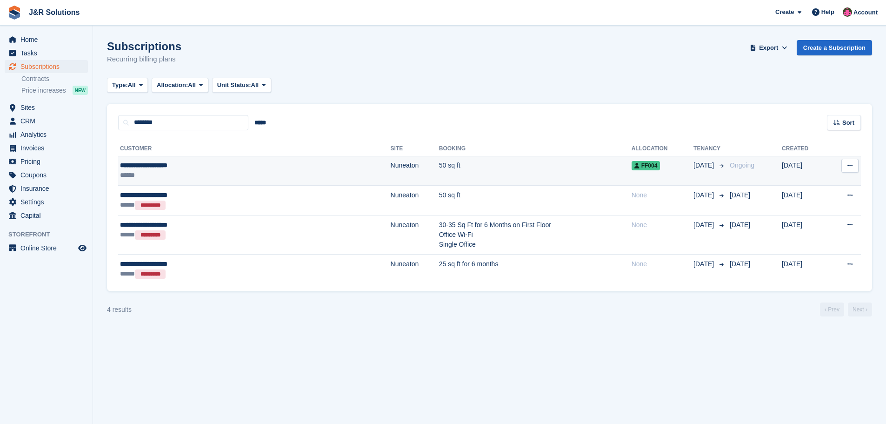
click at [472, 168] on td "50 sq ft" at bounding box center [535, 171] width 193 height 30
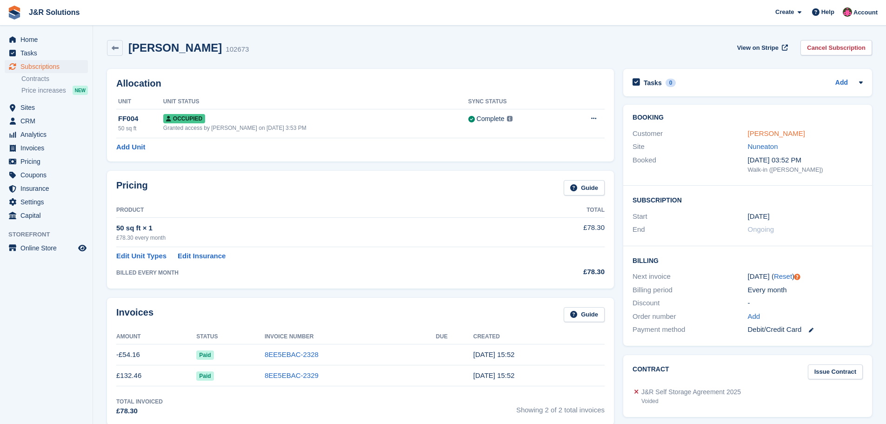
click at [762, 132] on link "[PERSON_NAME]" at bounding box center [776, 133] width 57 height 8
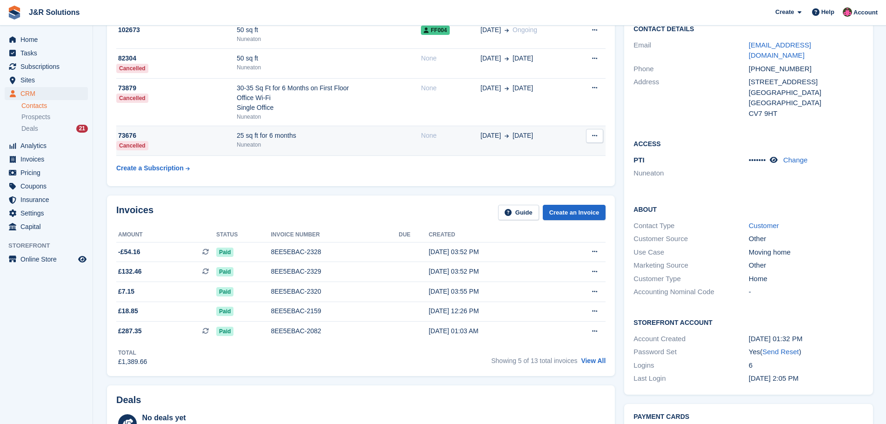
scroll to position [139, 0]
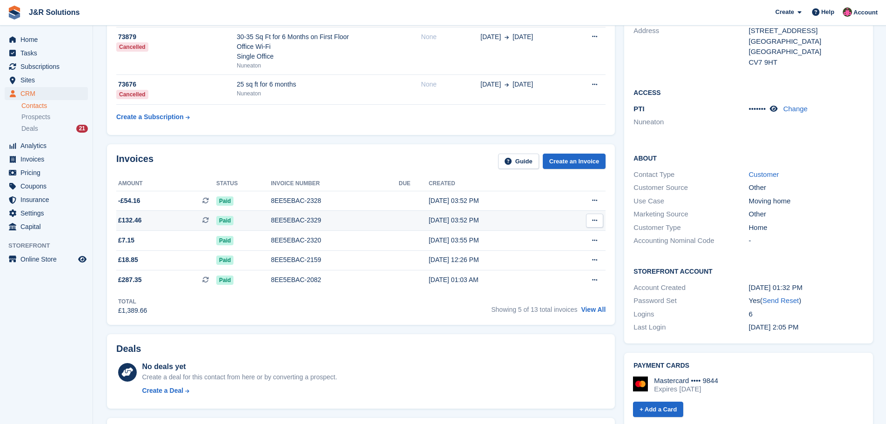
click at [320, 216] on div "8EE5EBAC-2329" at bounding box center [335, 220] width 128 height 10
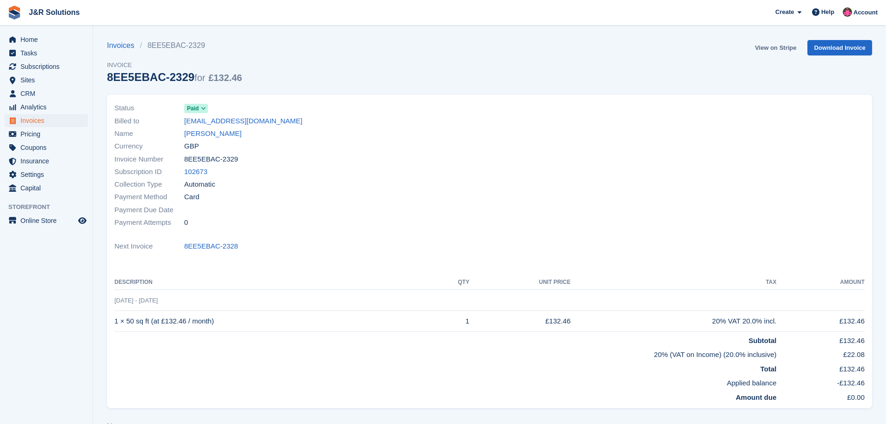
click at [774, 48] on link "View on Stripe" at bounding box center [775, 47] width 49 height 15
